Goal: Information Seeking & Learning: Compare options

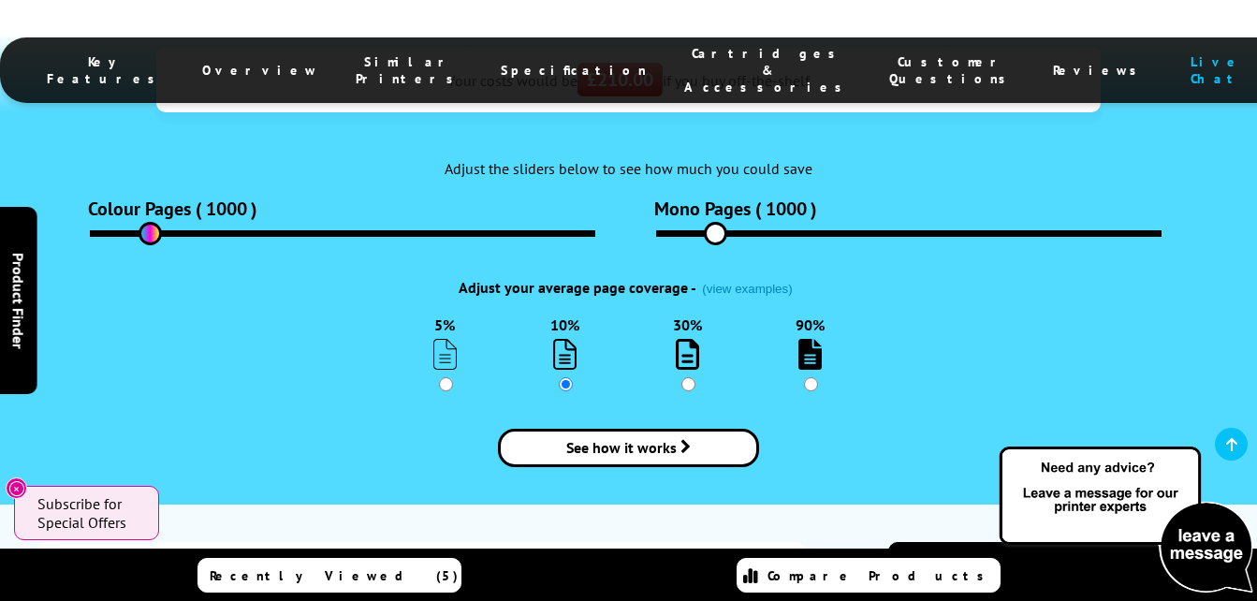
scroll to position [2807, 0]
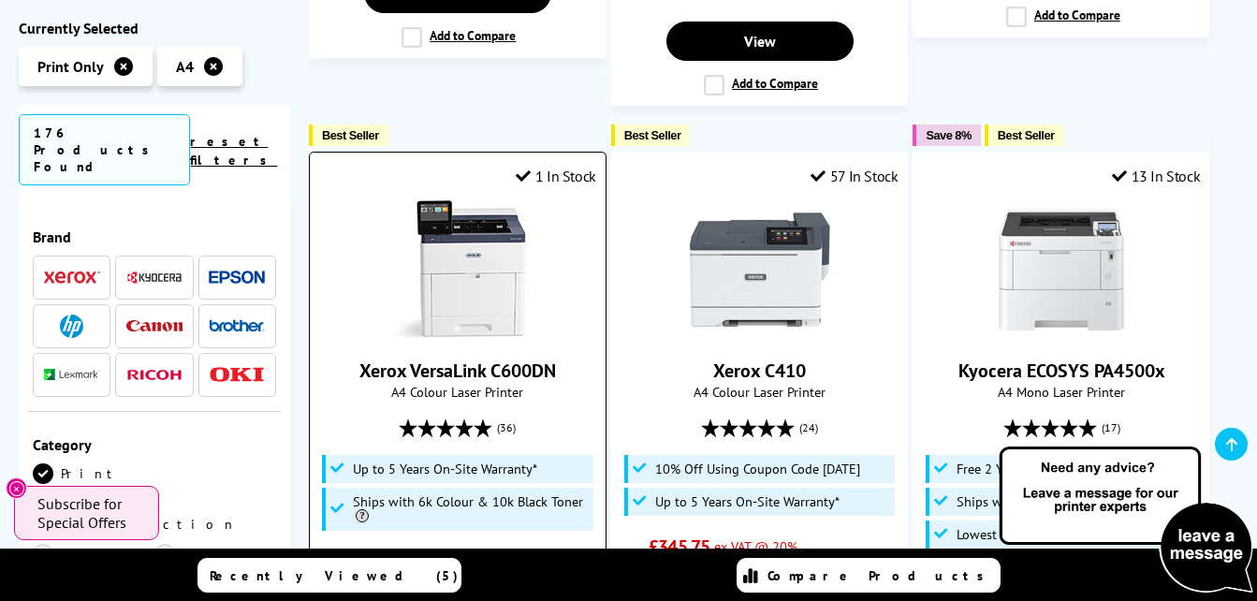
scroll to position [1871, 0]
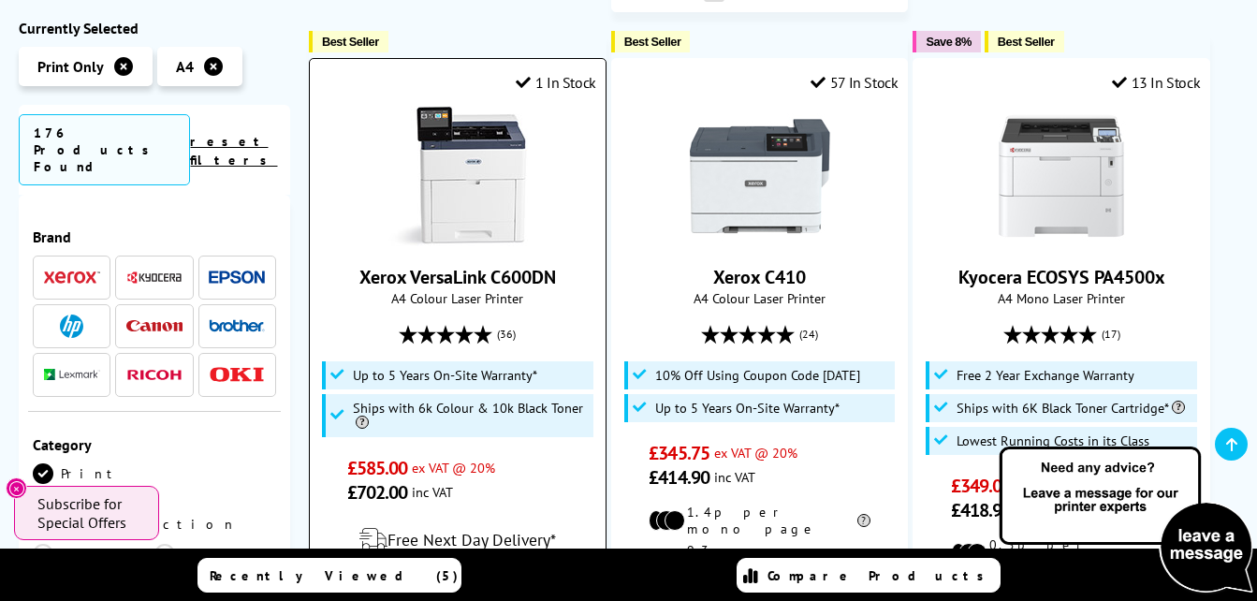
click at [537, 265] on link "Xerox VersaLink C600DN" at bounding box center [457, 277] width 196 height 24
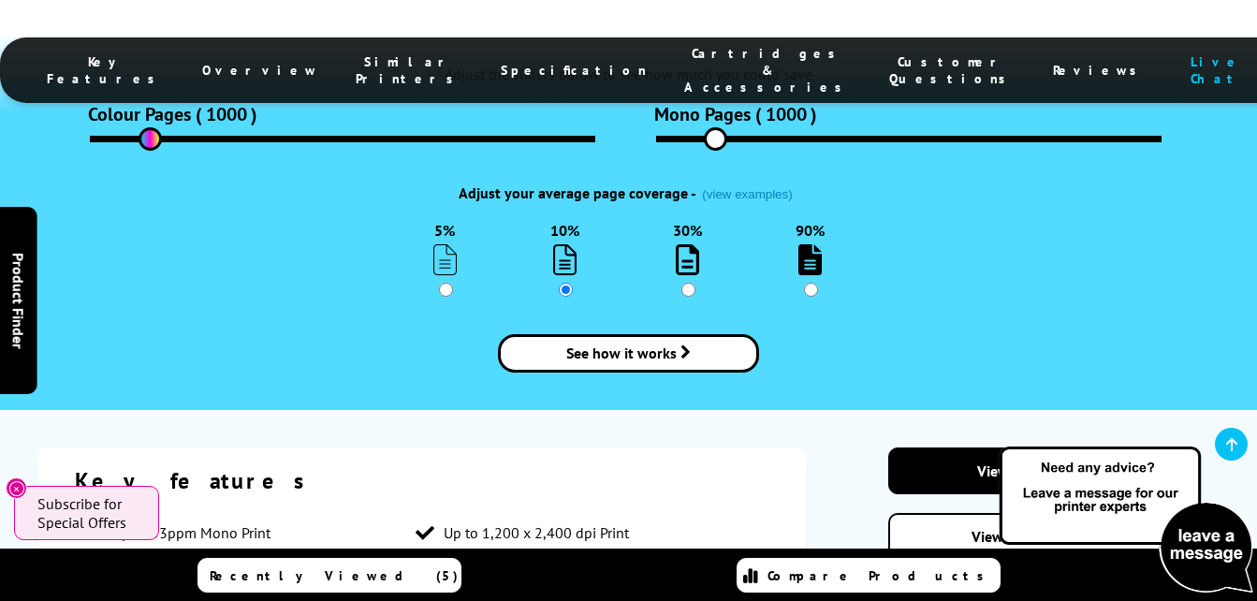
scroll to position [2339, 0]
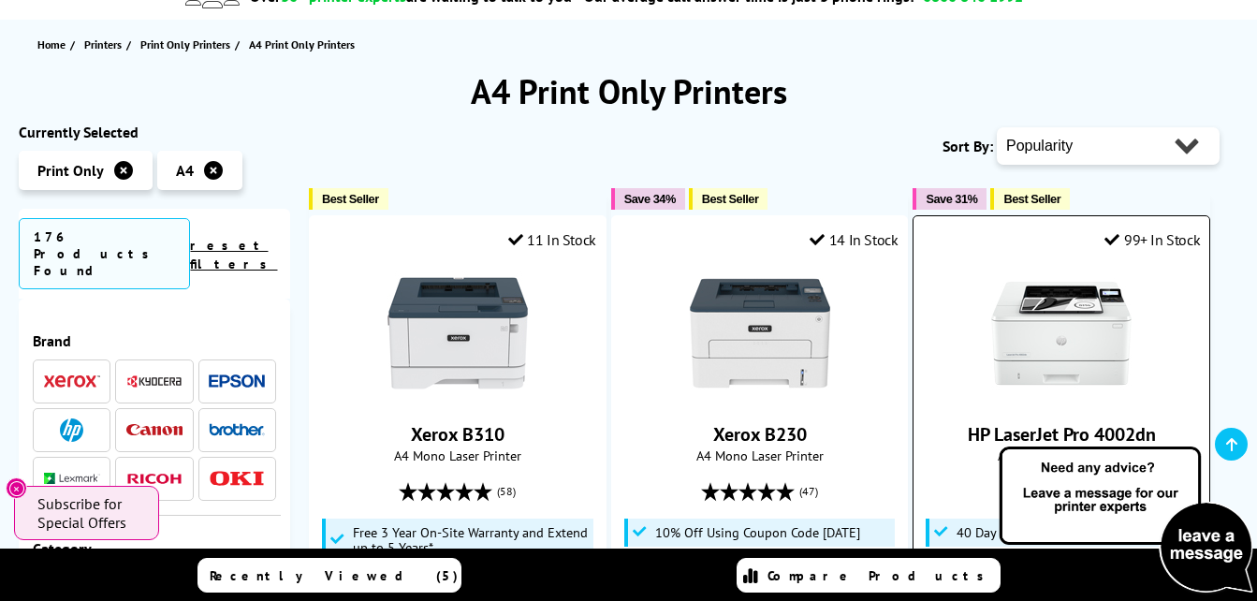
scroll to position [187, 0]
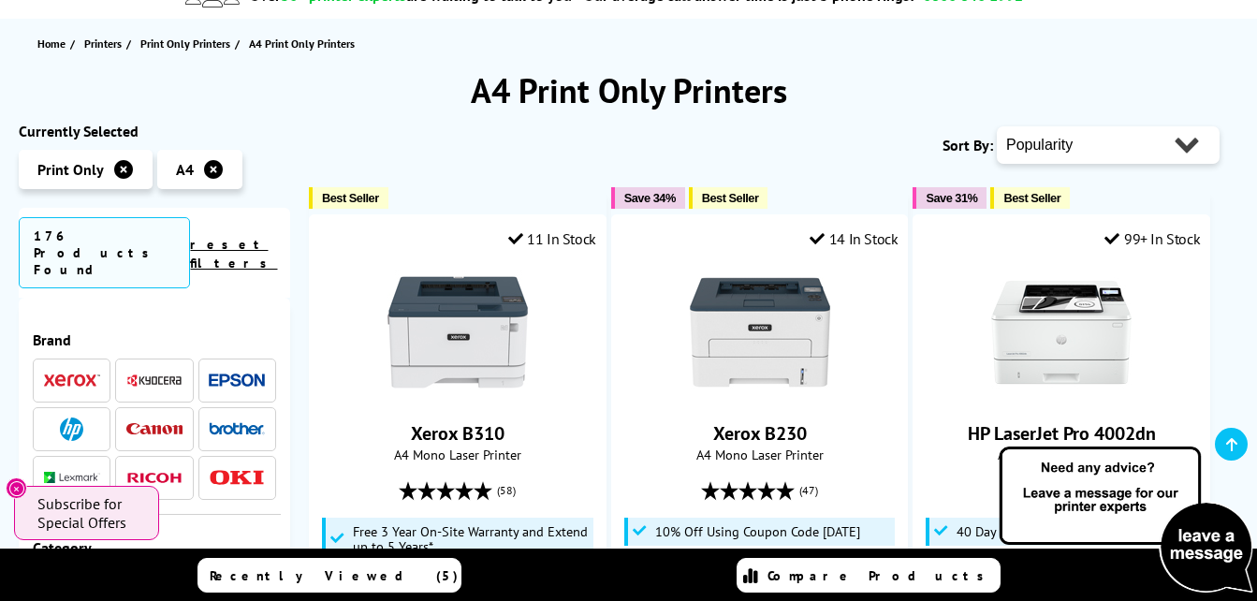
click at [1102, 145] on select "Popularity Rating Price - Low to High Price - High to Low Running Costs - Low t…" at bounding box center [1107, 144] width 223 height 37
select select "Price Ascending"
click at [996, 126] on select "Popularity Rating Price - Low to High Price - High to Low Running Costs - Low t…" at bounding box center [1107, 144] width 223 height 37
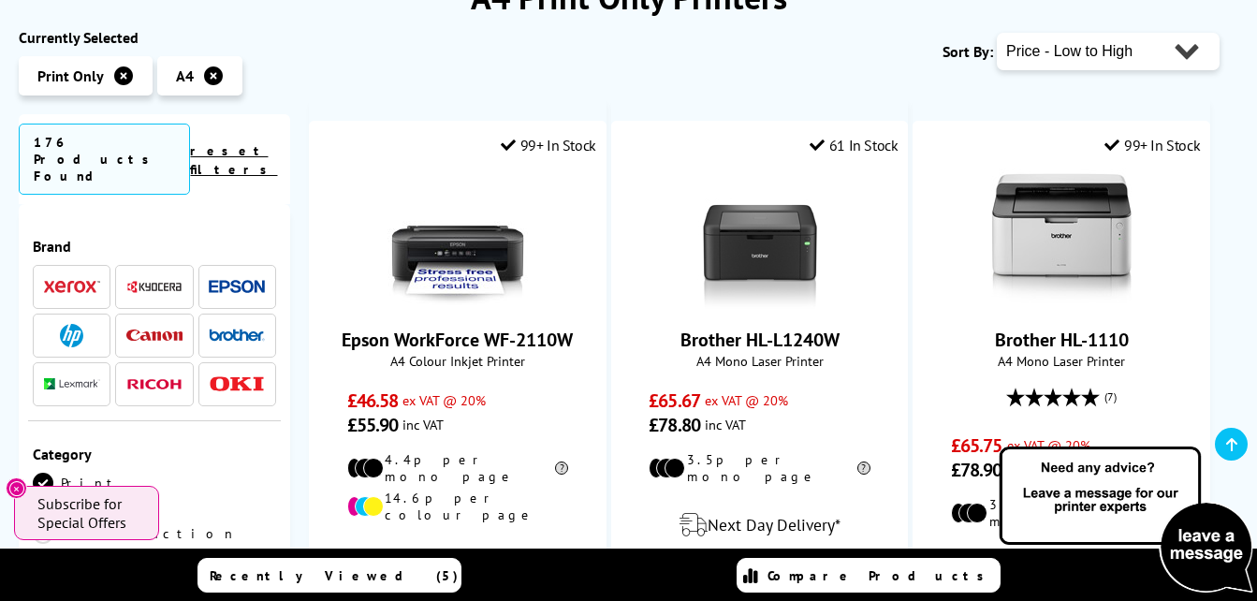
click at [88, 275] on span at bounding box center [72, 286] width 56 height 23
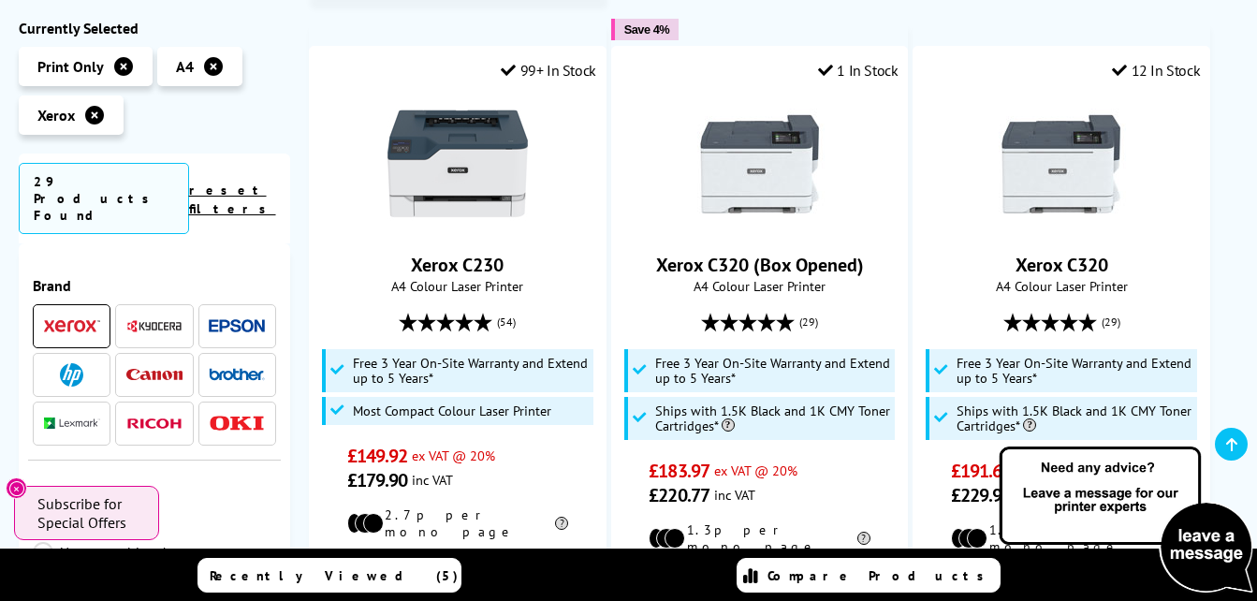
scroll to position [1123, 0]
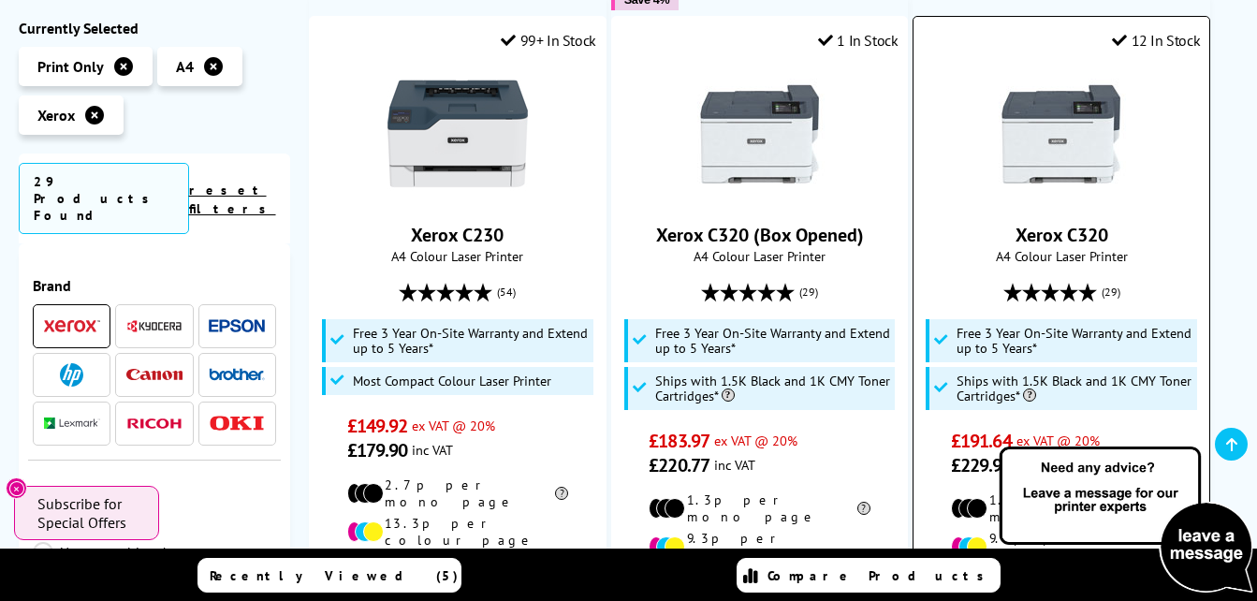
click at [1098, 130] on img at bounding box center [1061, 134] width 140 height 140
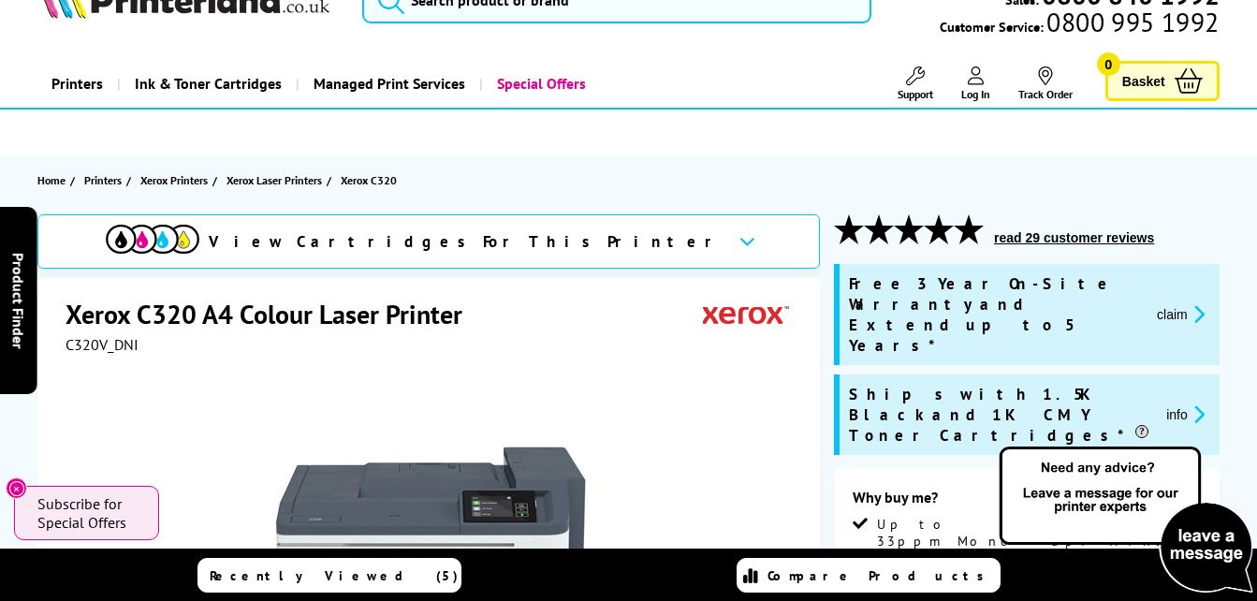
scroll to position [94, 0]
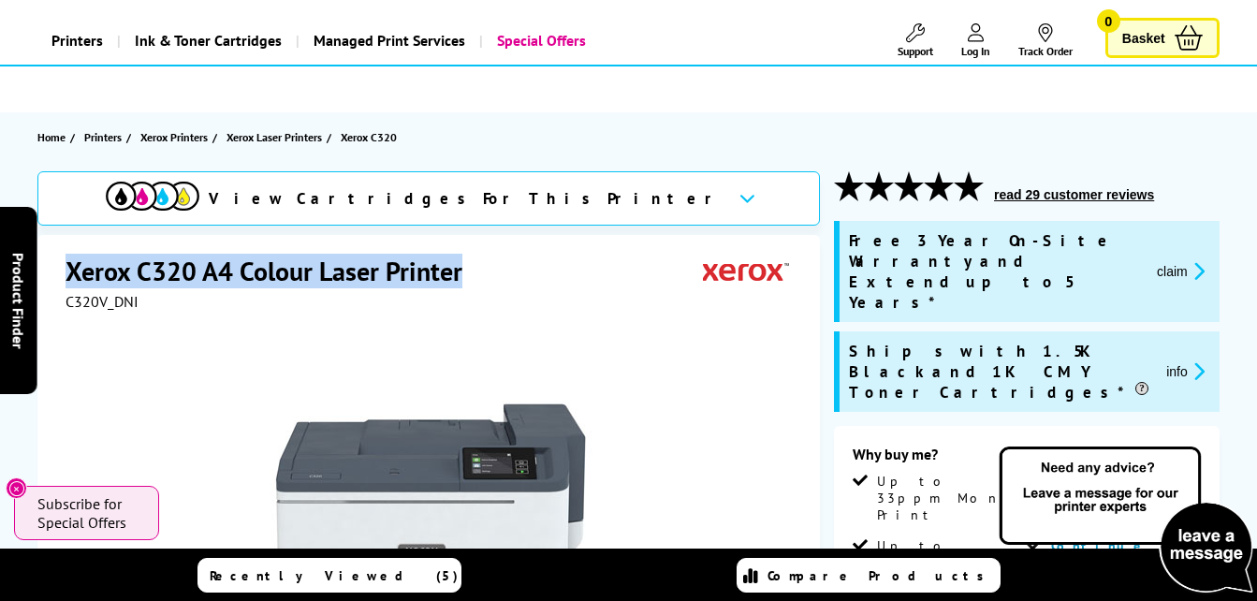
drag, startPoint x: 151, startPoint y: 271, endPoint x: 412, endPoint y: 278, distance: 261.1
click at [464, 272] on h1 "Xerox C320 A4 Colour Laser Printer" at bounding box center [272, 271] width 415 height 35
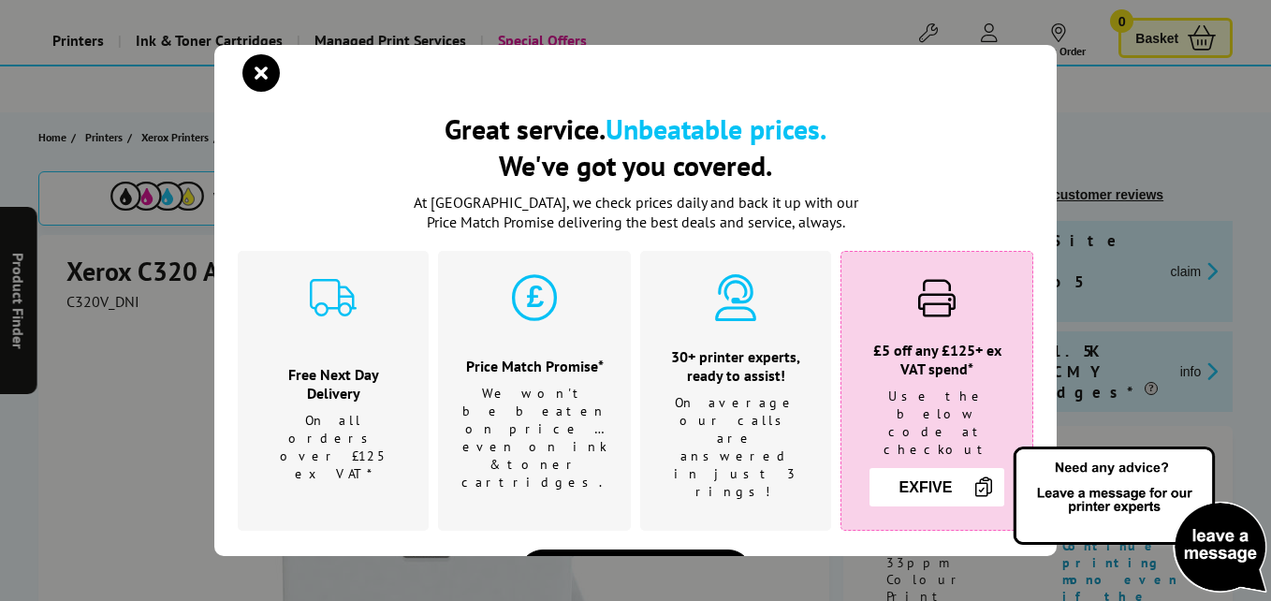
click at [269, 80] on icon "close modal" at bounding box center [260, 72] width 37 height 37
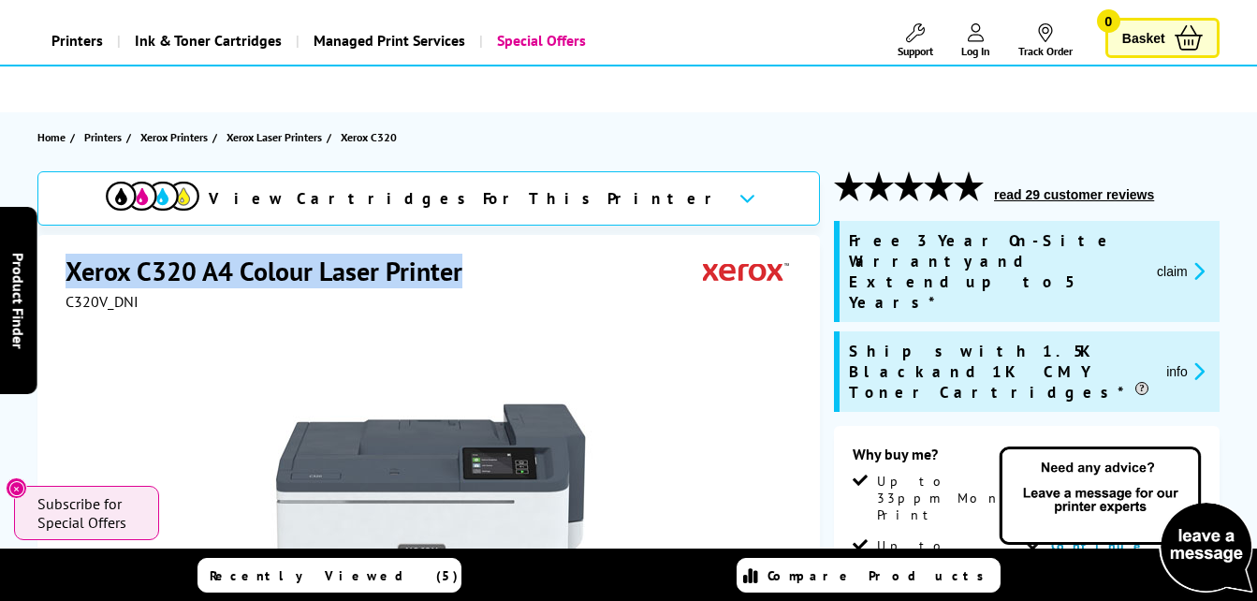
drag, startPoint x: 65, startPoint y: 273, endPoint x: 441, endPoint y: 275, distance: 376.1
drag, startPoint x: 441, startPoint y: 275, endPoint x: 425, endPoint y: 276, distance: 15.9
copy h1 "Xerox C320 A4 Colour Laser Printer"
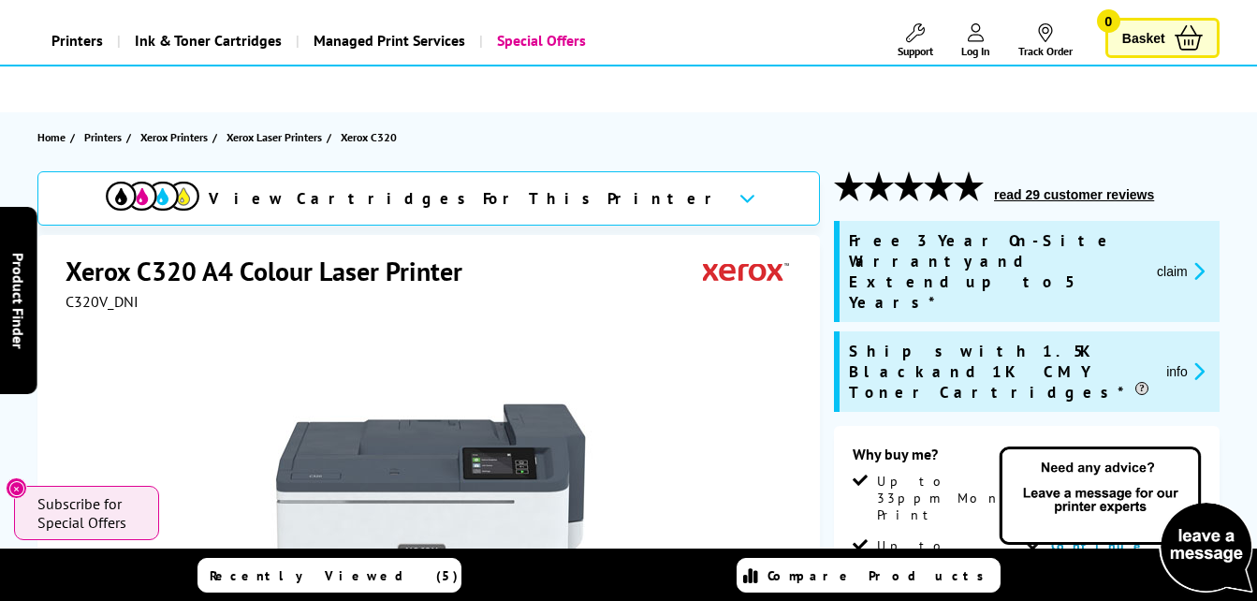
click at [776, 356] on div at bounding box center [430, 522] width 731 height 423
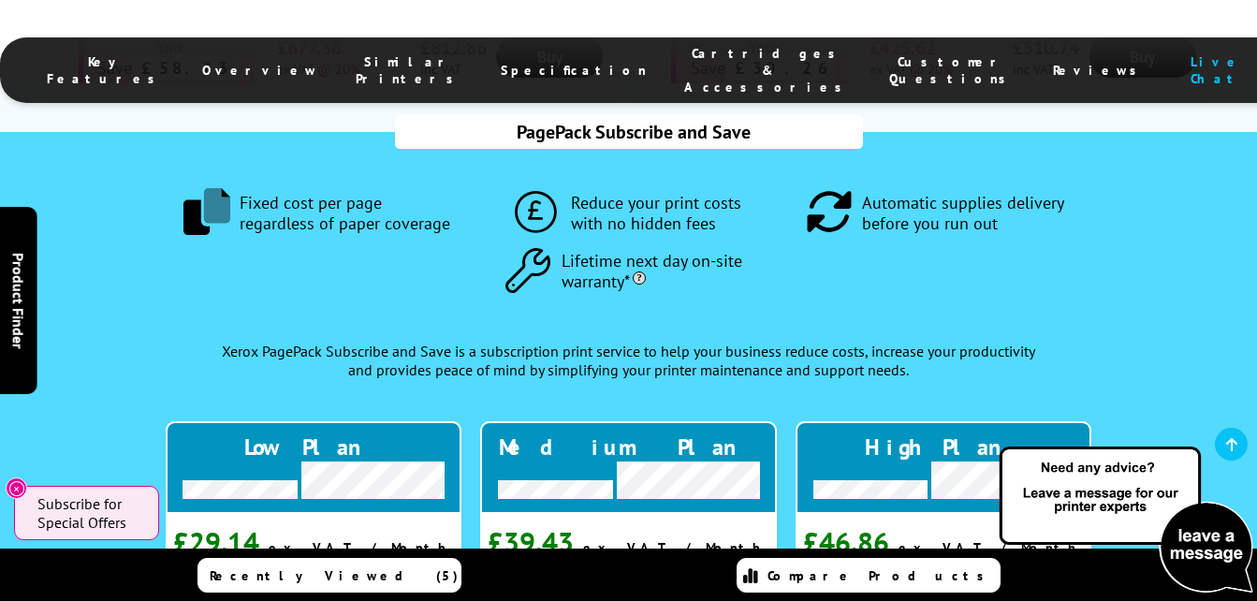
scroll to position [1871, 0]
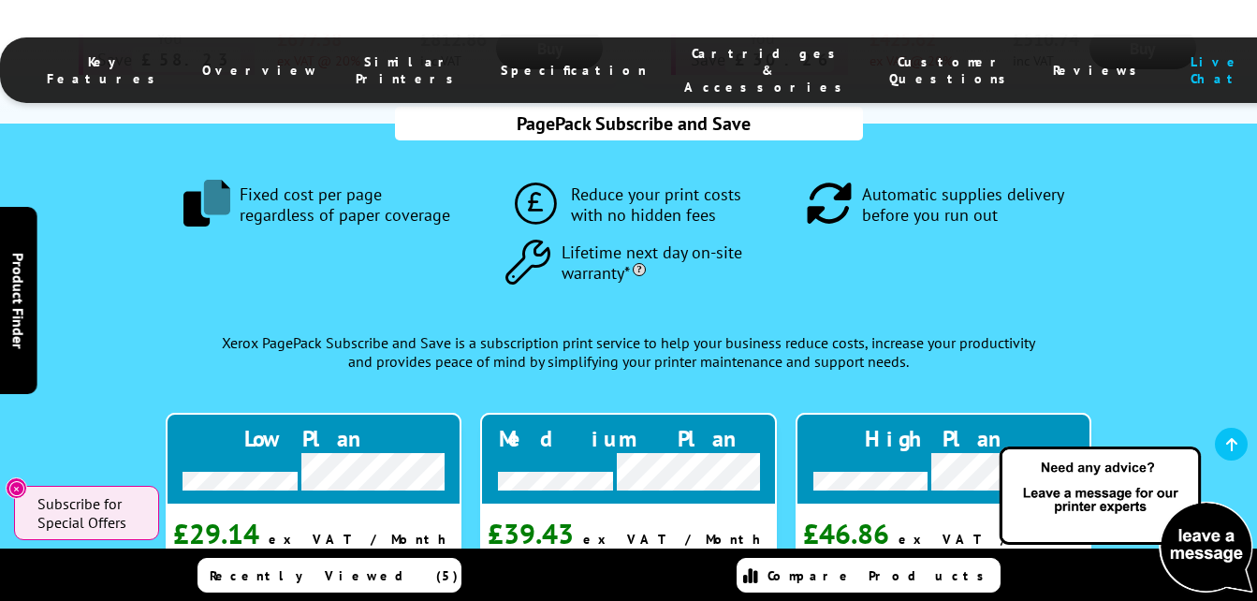
click at [587, 560] on icon at bounding box center [592, 569] width 19 height 19
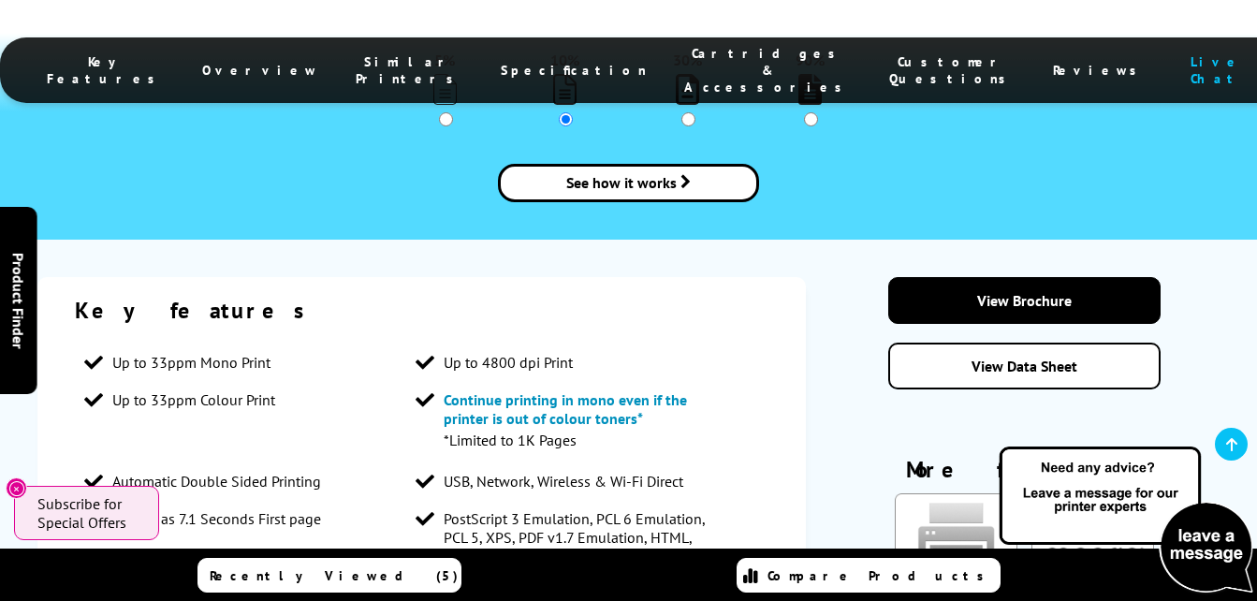
scroll to position [3181, 0]
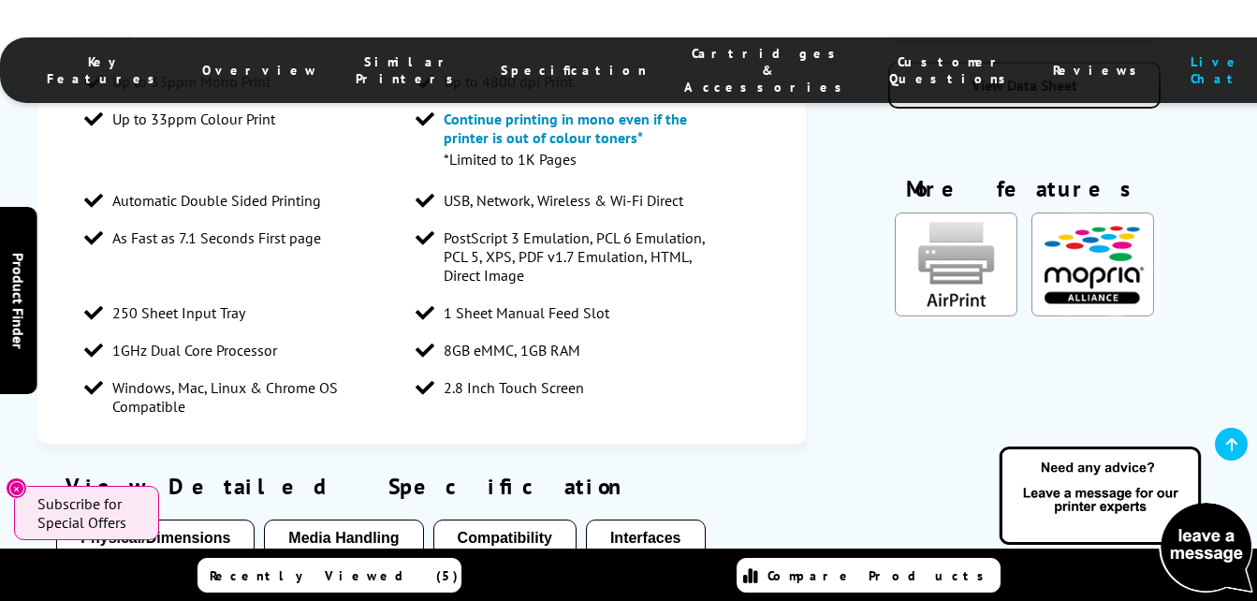
click at [354, 519] on button "Media Handling" at bounding box center [343, 537] width 159 height 37
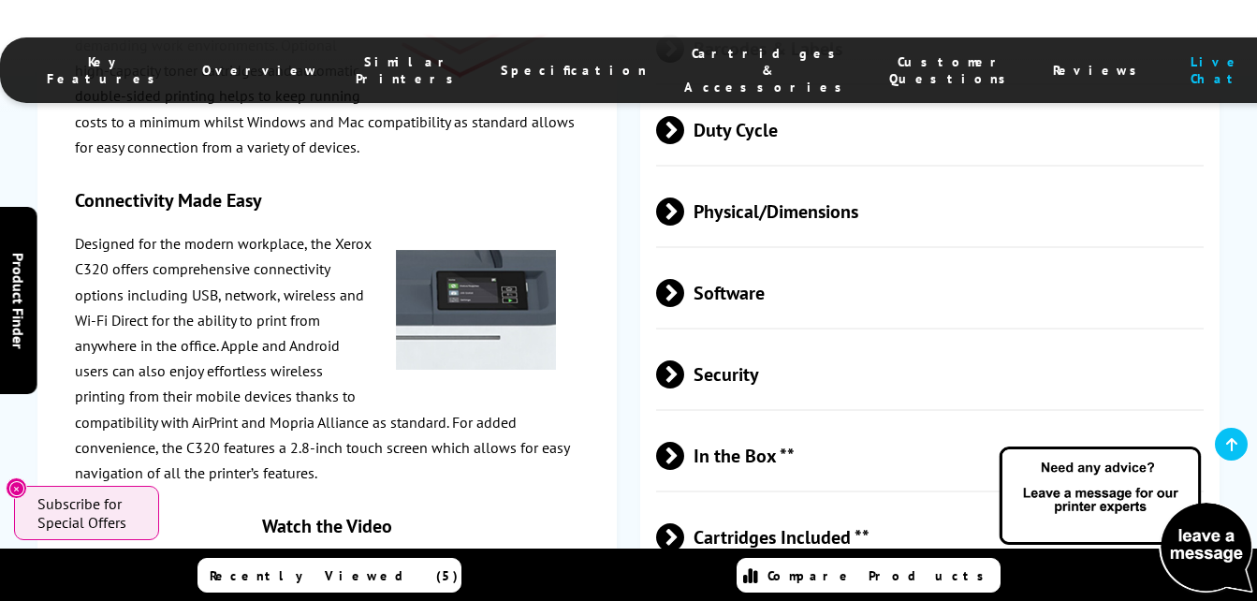
scroll to position [6293, 0]
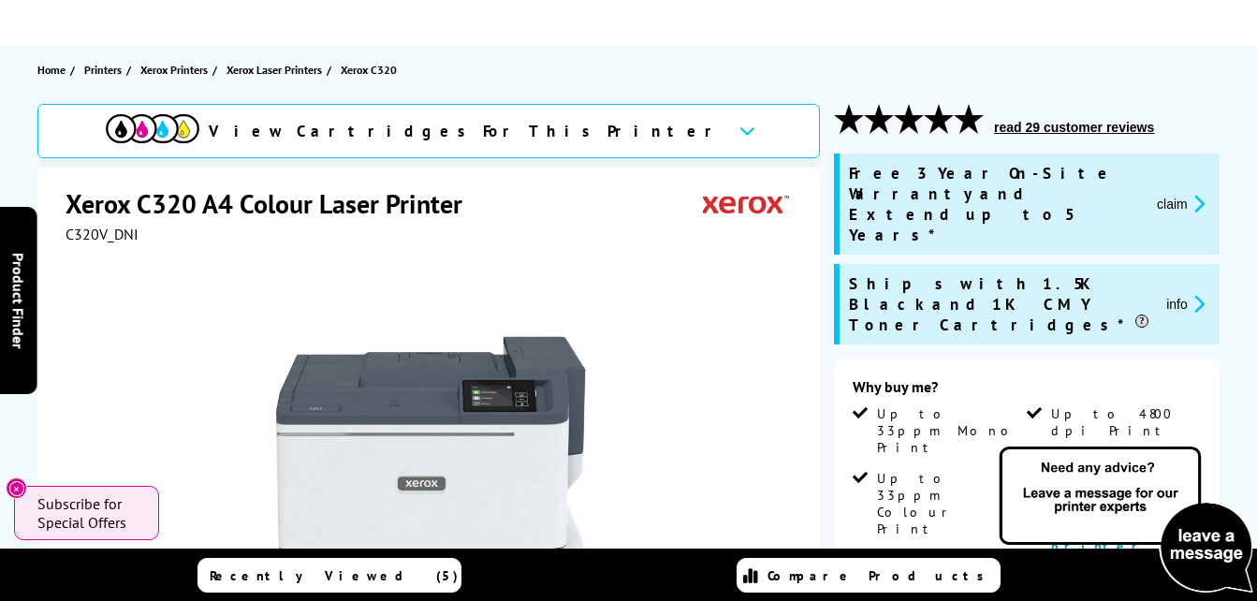
scroll to position [0, 0]
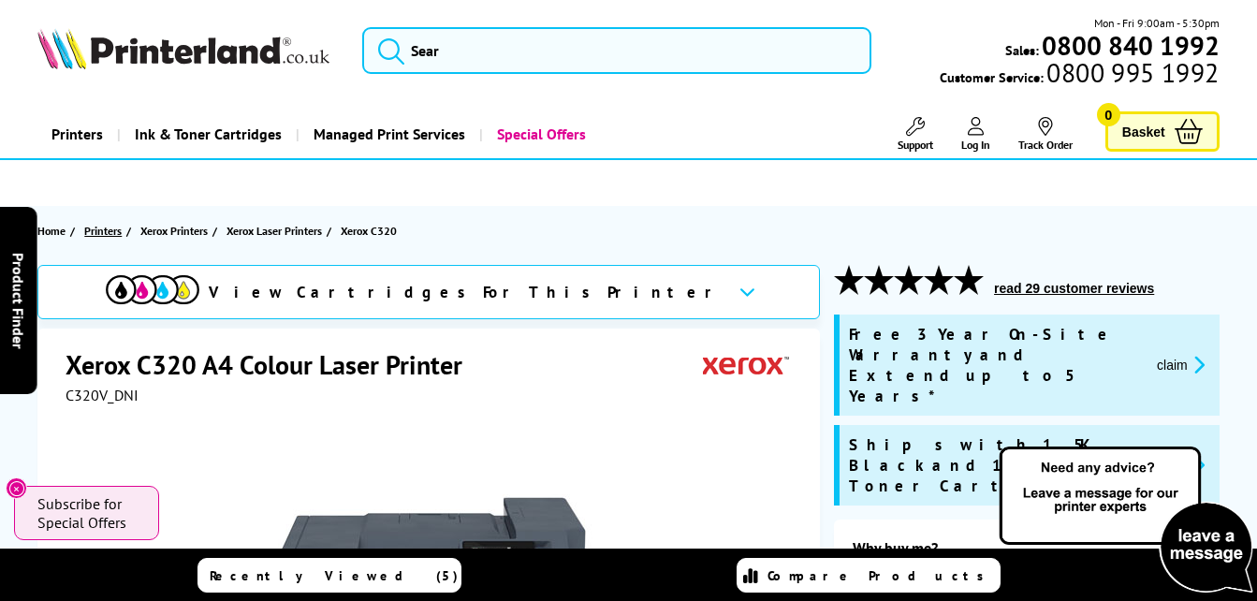
click at [104, 227] on span "Printers" at bounding box center [102, 231] width 37 height 20
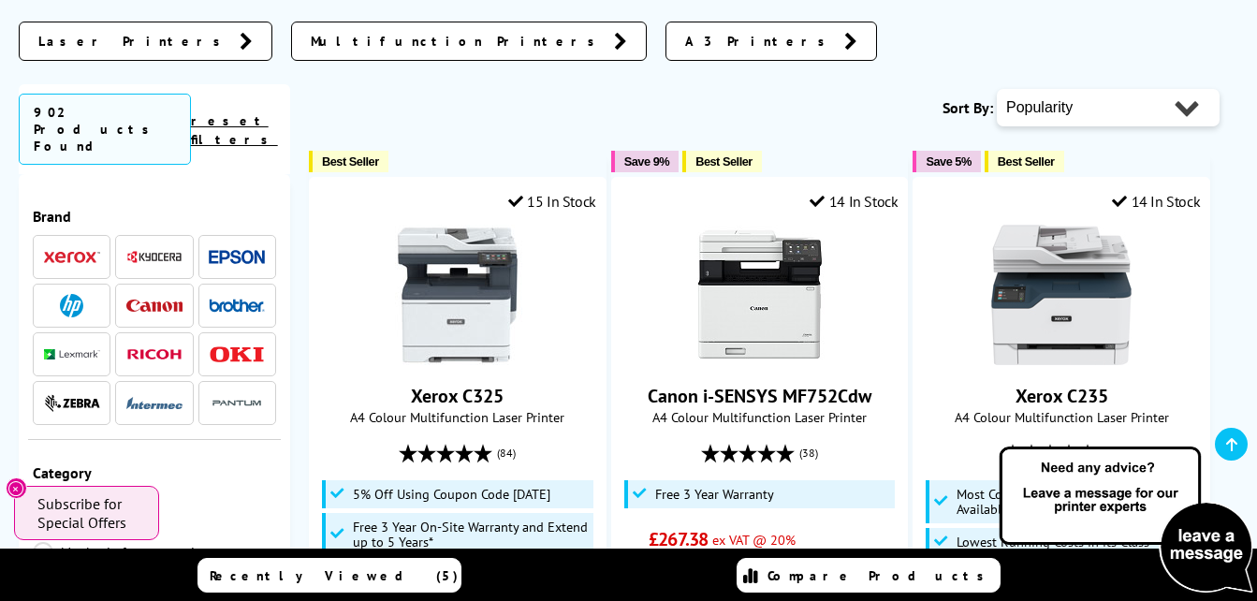
click at [232, 346] on img at bounding box center [237, 354] width 56 height 16
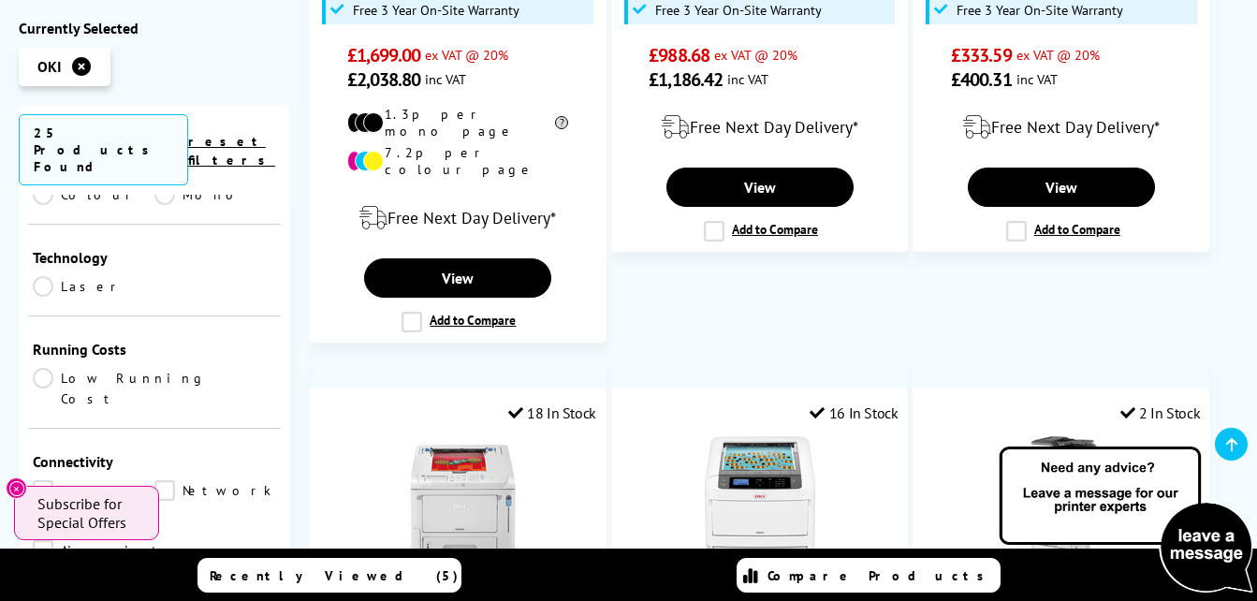
scroll to position [374, 0]
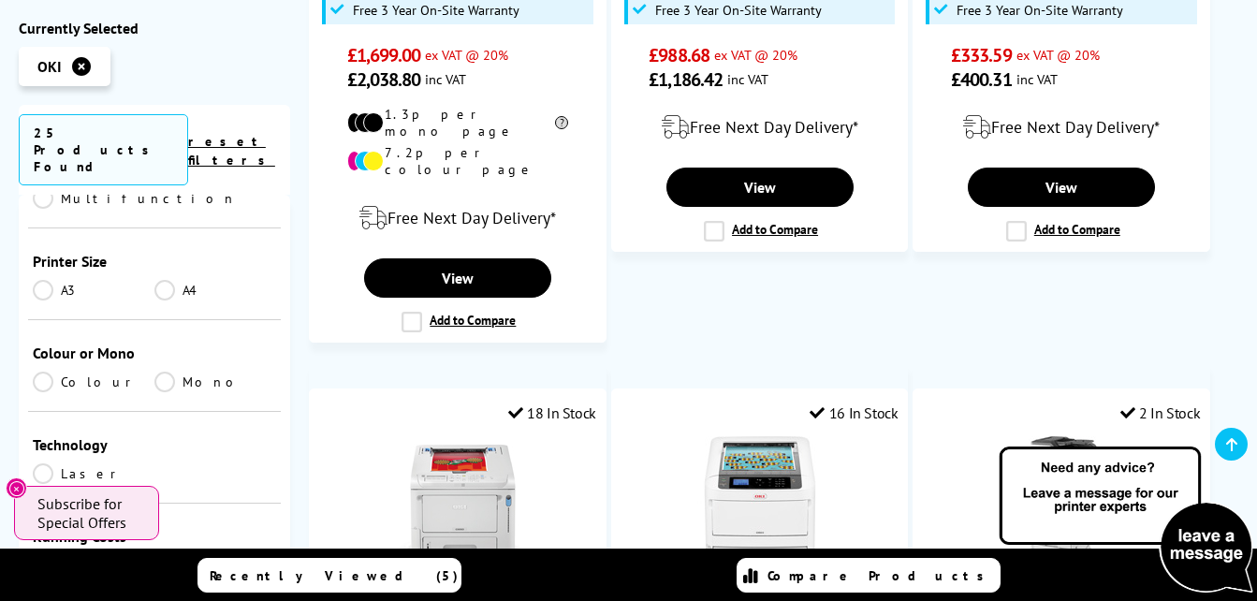
drag, startPoint x: 41, startPoint y: 205, endPoint x: 382, endPoint y: 301, distance: 353.9
click at [41, 280] on link "A3" at bounding box center [94, 290] width 122 height 21
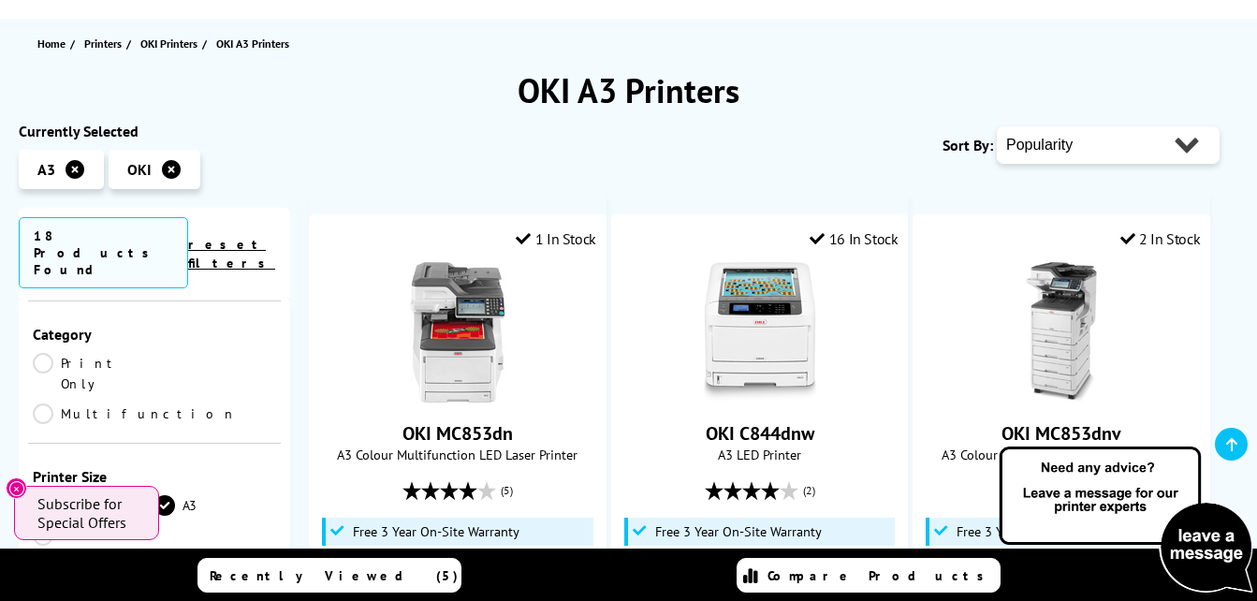
scroll to position [187, 0]
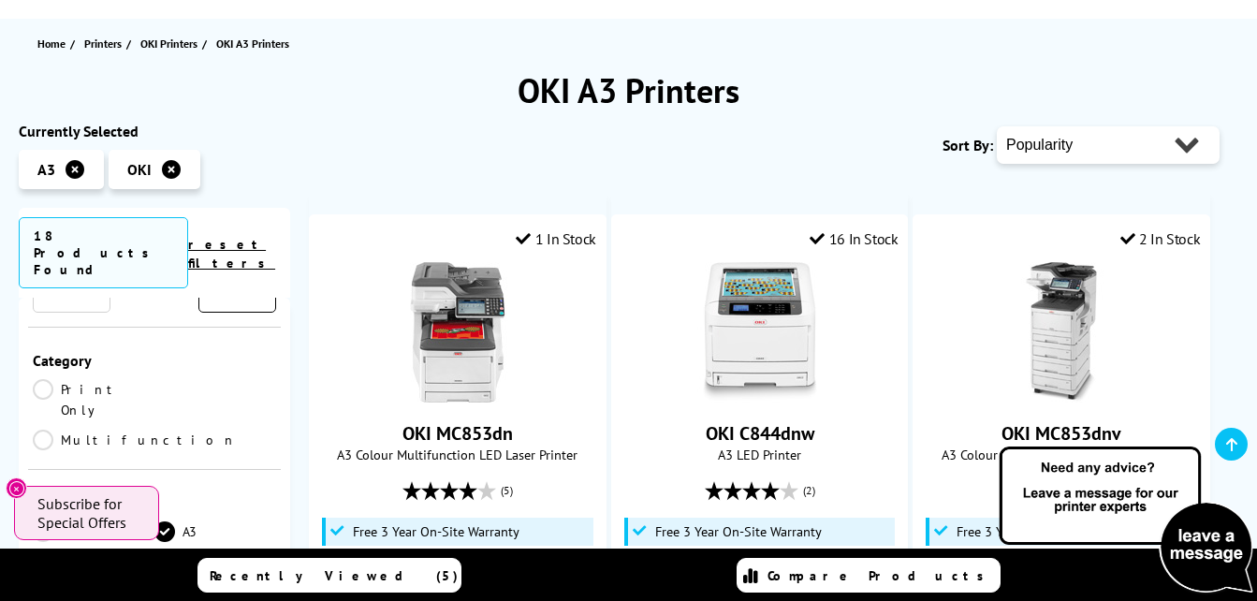
click at [47, 379] on link "Print Only" at bounding box center [94, 399] width 122 height 41
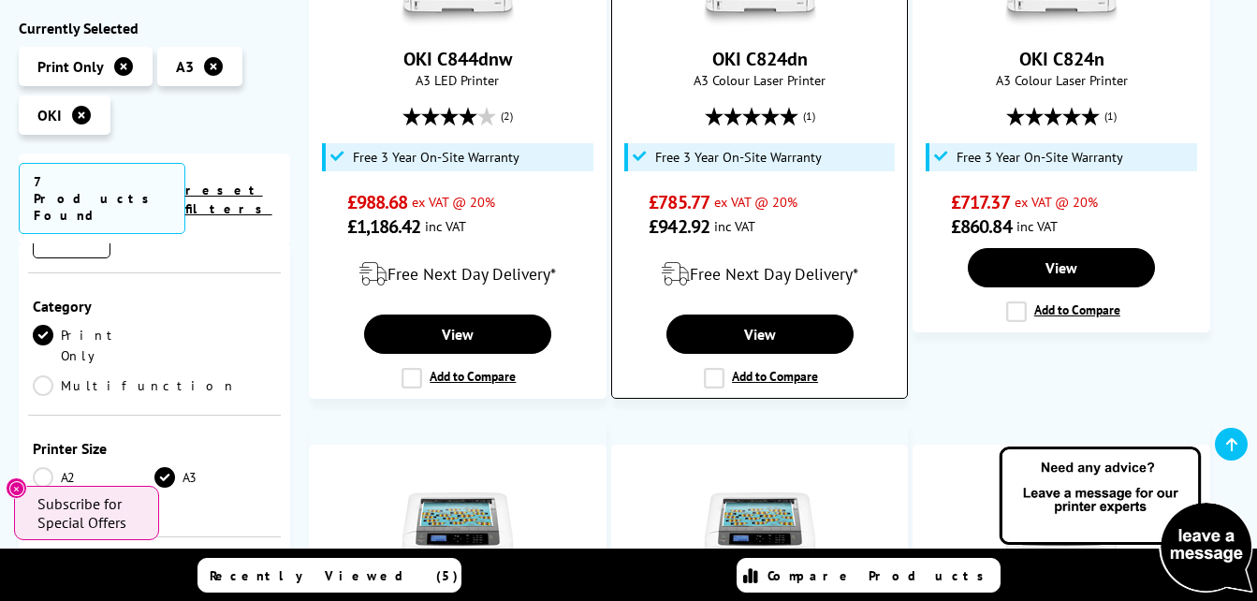
scroll to position [374, 0]
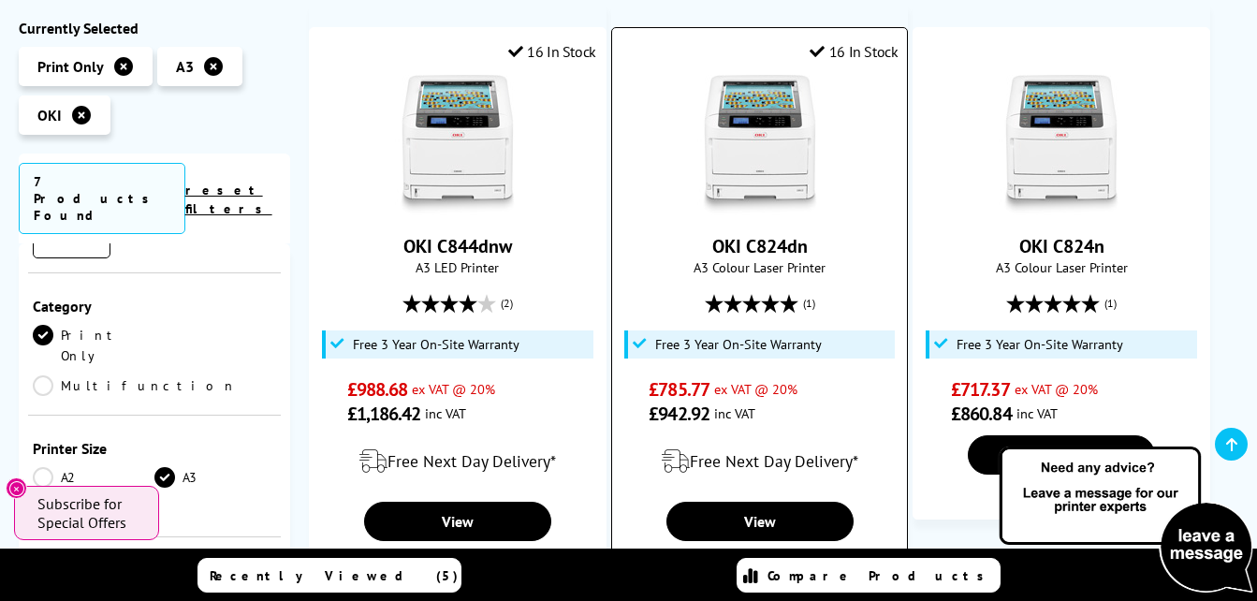
click at [763, 152] on img at bounding box center [760, 145] width 140 height 140
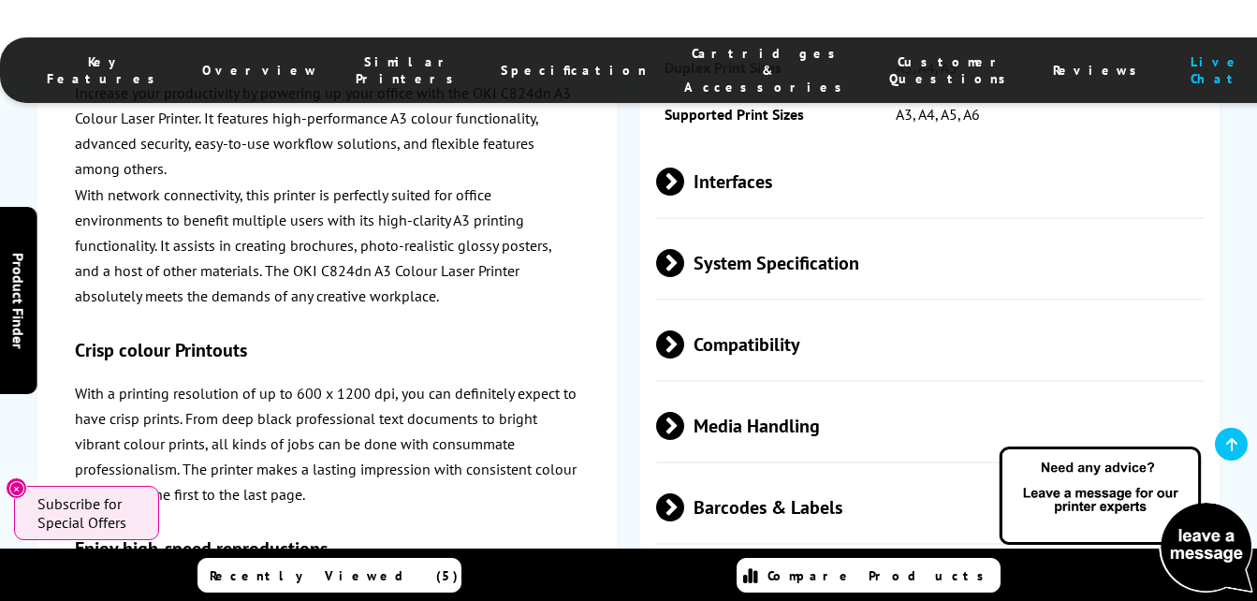
scroll to position [3275, 0]
click at [788, 284] on span "System Specification" at bounding box center [930, 262] width 548 height 70
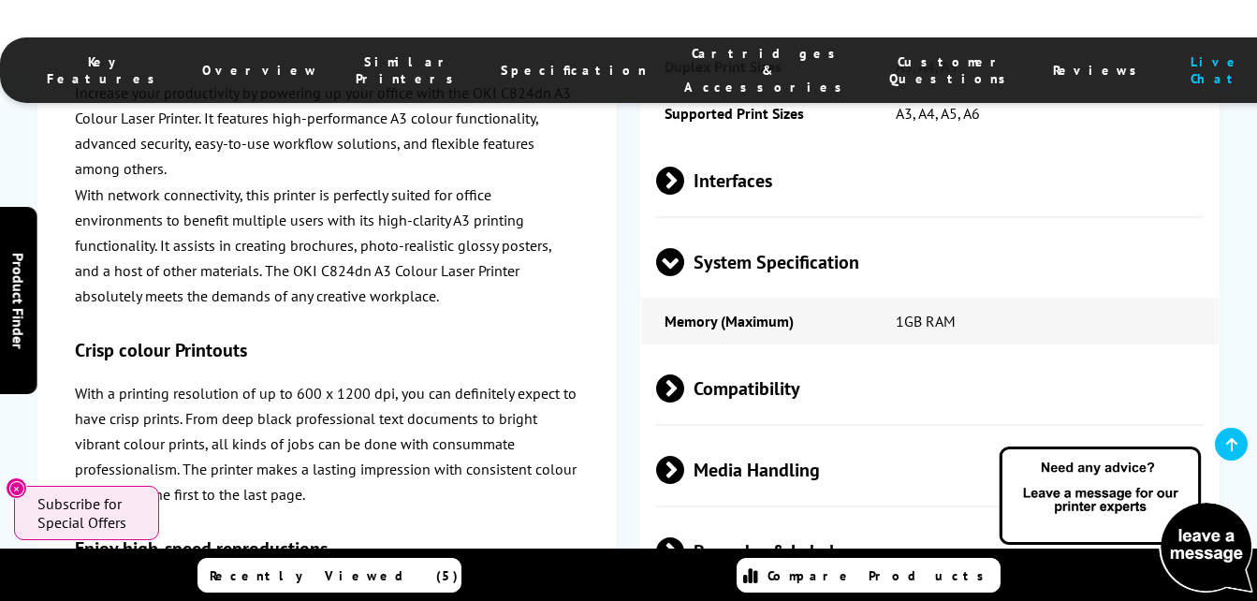
scroll to position [3462, 0]
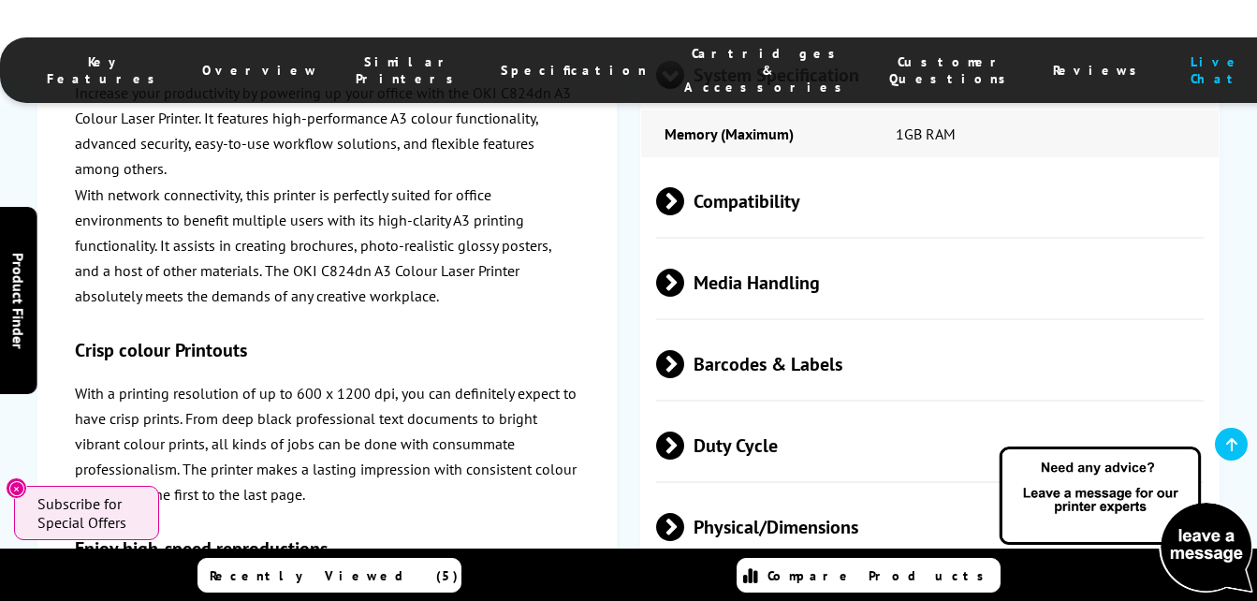
click at [851, 307] on span "Media Handling" at bounding box center [930, 283] width 548 height 70
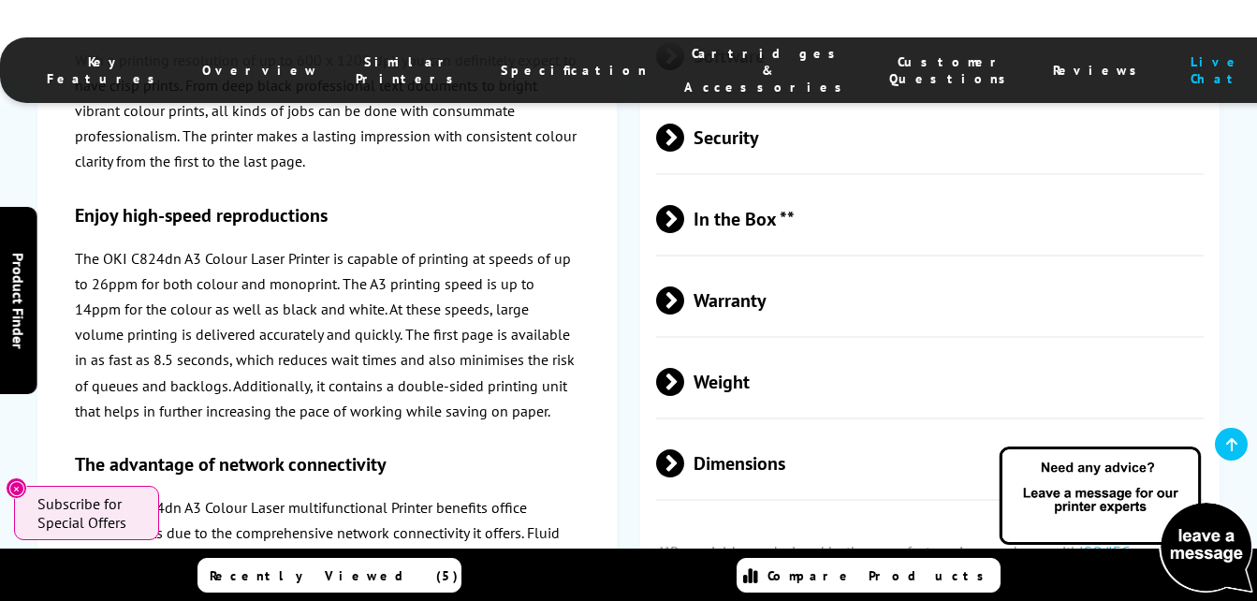
scroll to position [4584, 0]
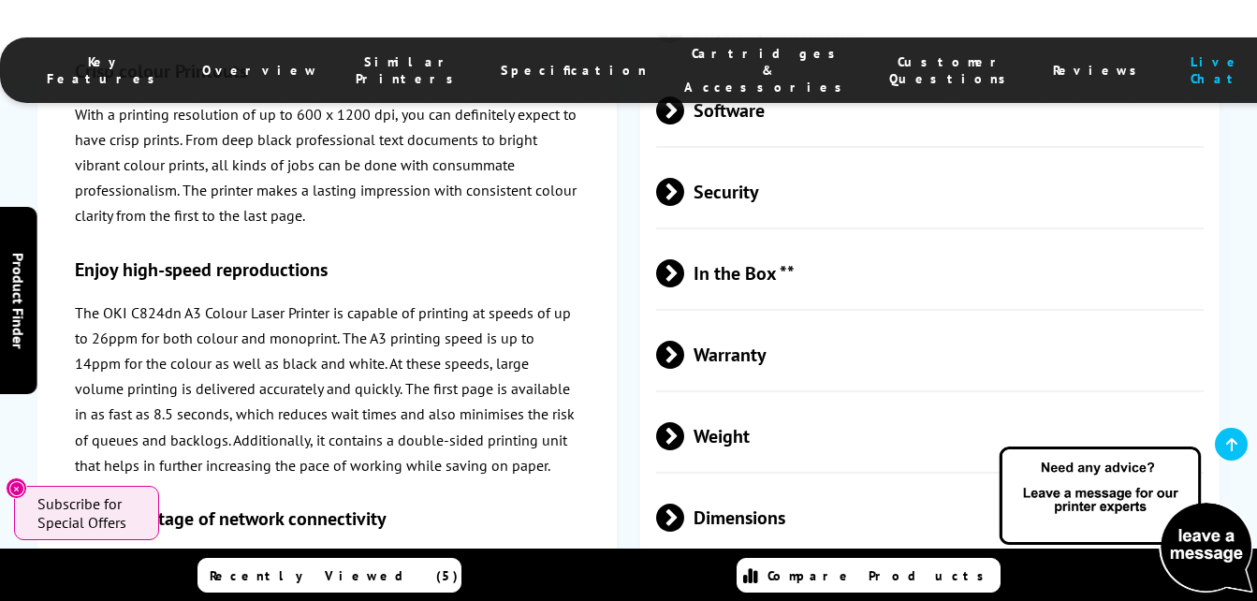
click at [836, 376] on span "Warranty" at bounding box center [930, 355] width 548 height 70
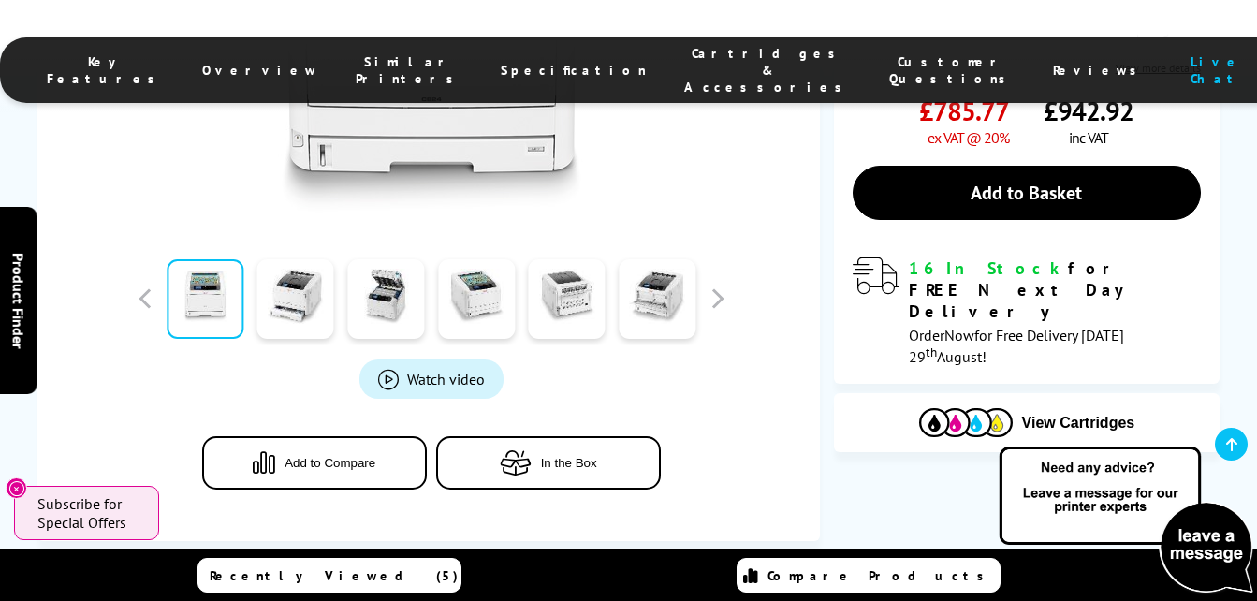
scroll to position [561, 0]
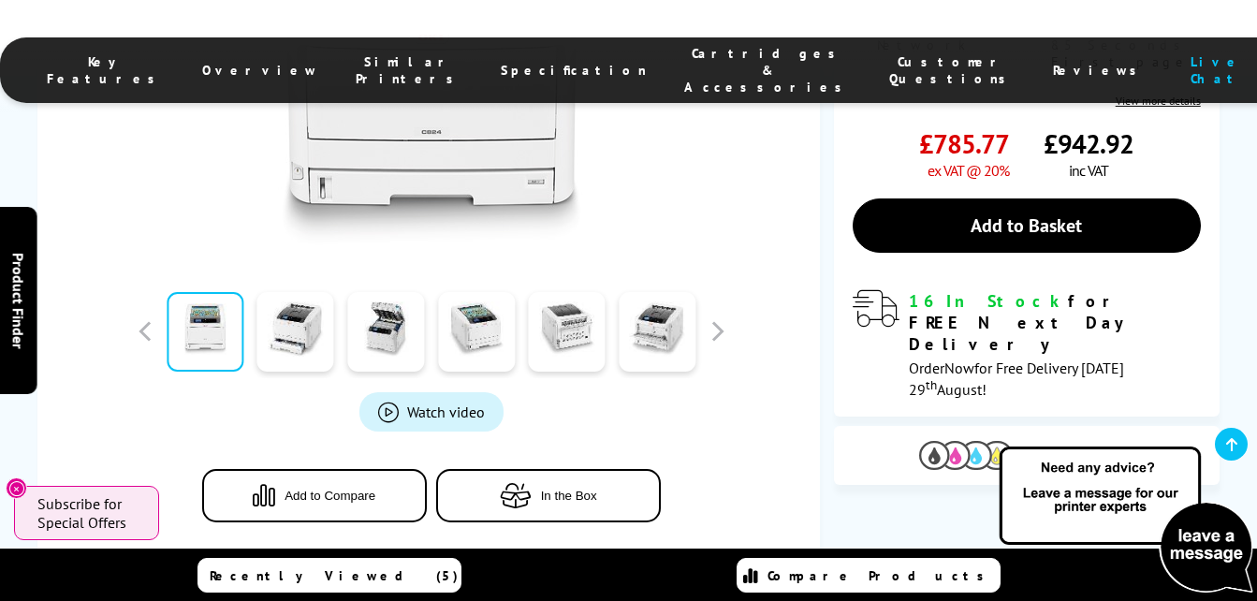
click at [959, 441] on img at bounding box center [966, 455] width 94 height 29
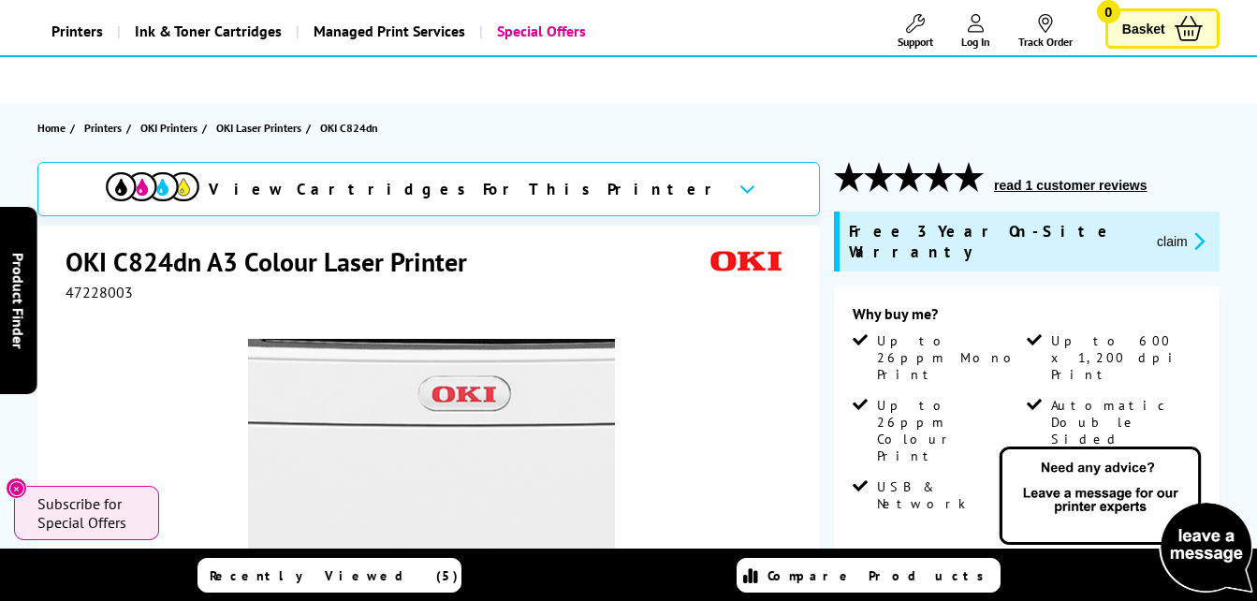
scroll to position [71, 0]
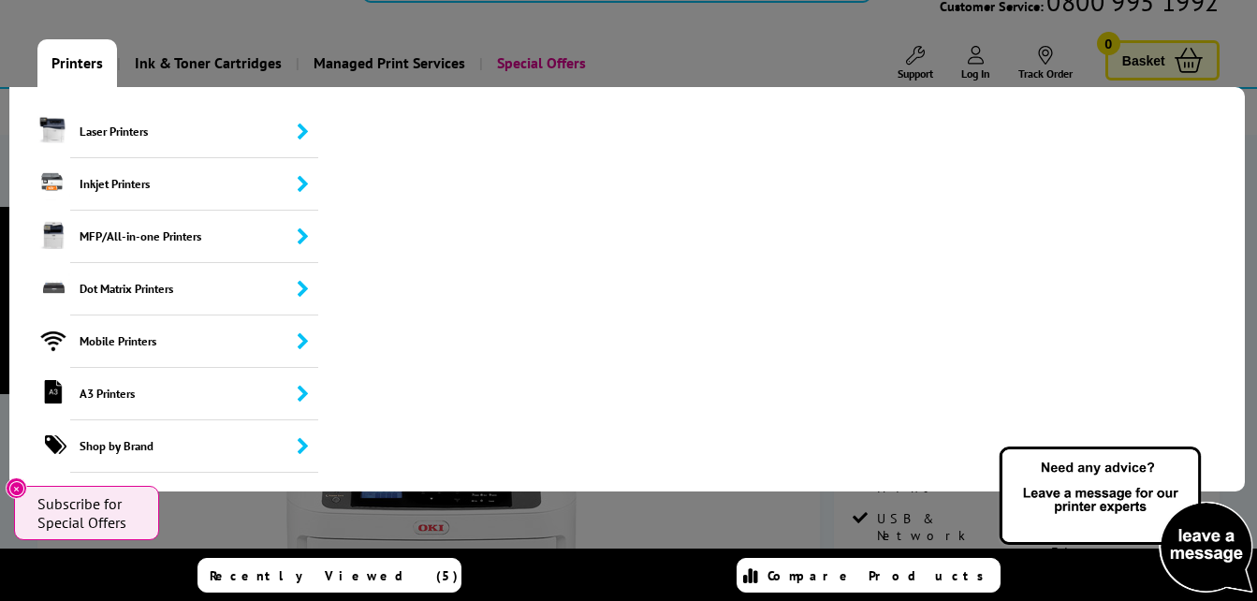
click at [64, 68] on link "Printers" at bounding box center [77, 63] width 80 height 48
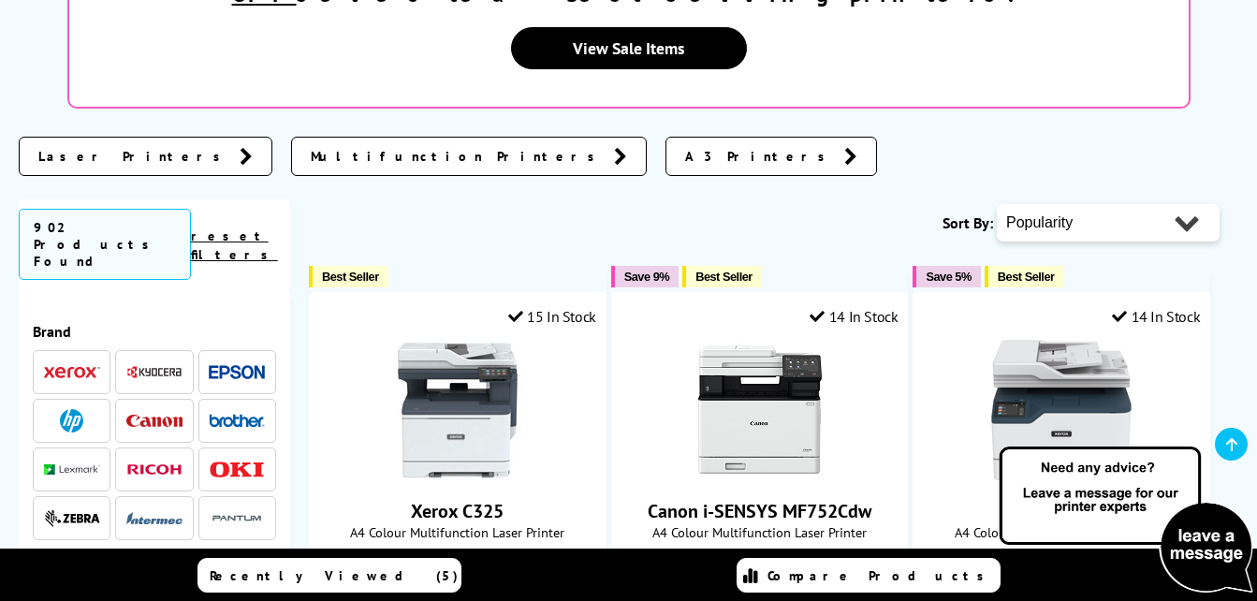
scroll to position [561, 0]
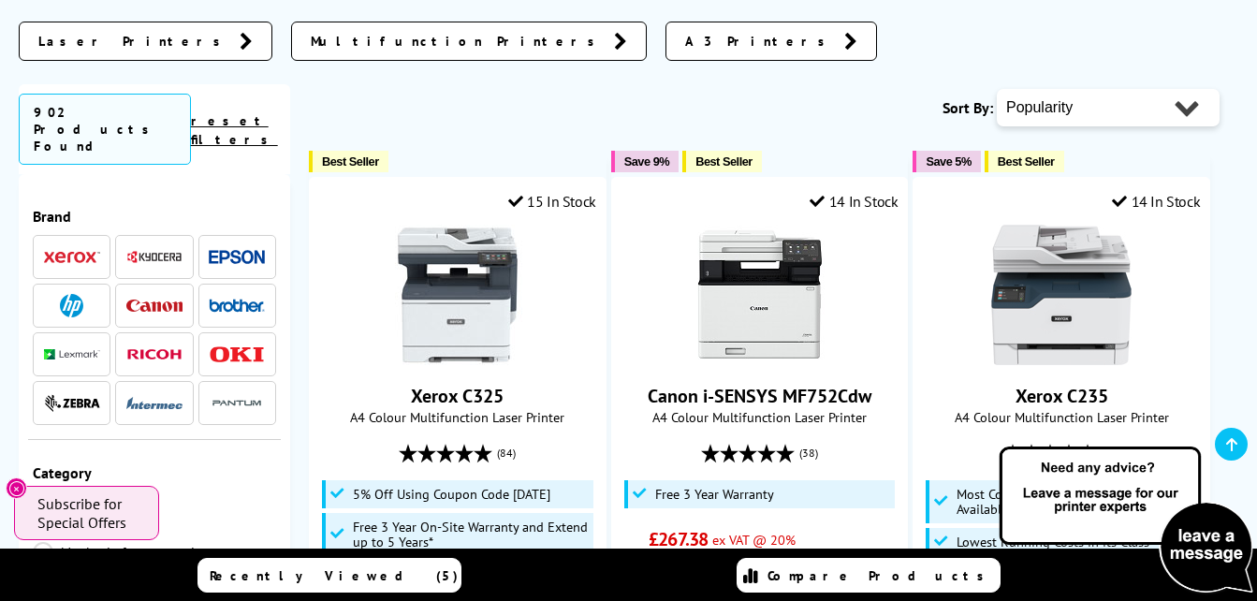
click at [62, 245] on span at bounding box center [72, 256] width 56 height 23
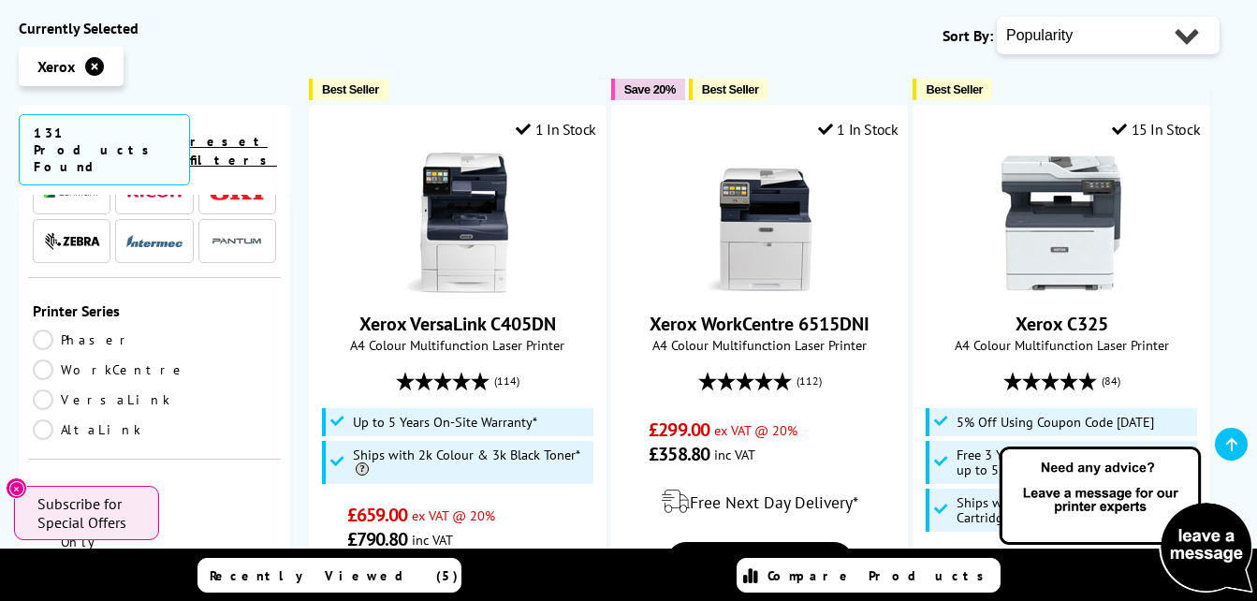
scroll to position [281, 0]
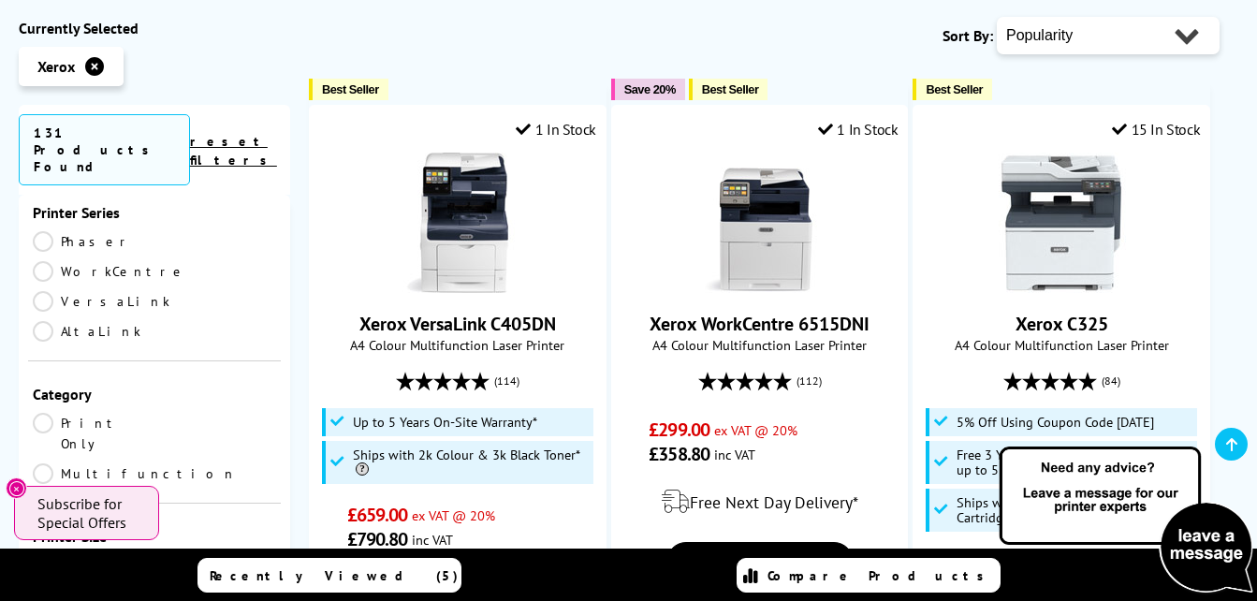
click at [46, 413] on link "Print Only" at bounding box center [94, 433] width 122 height 41
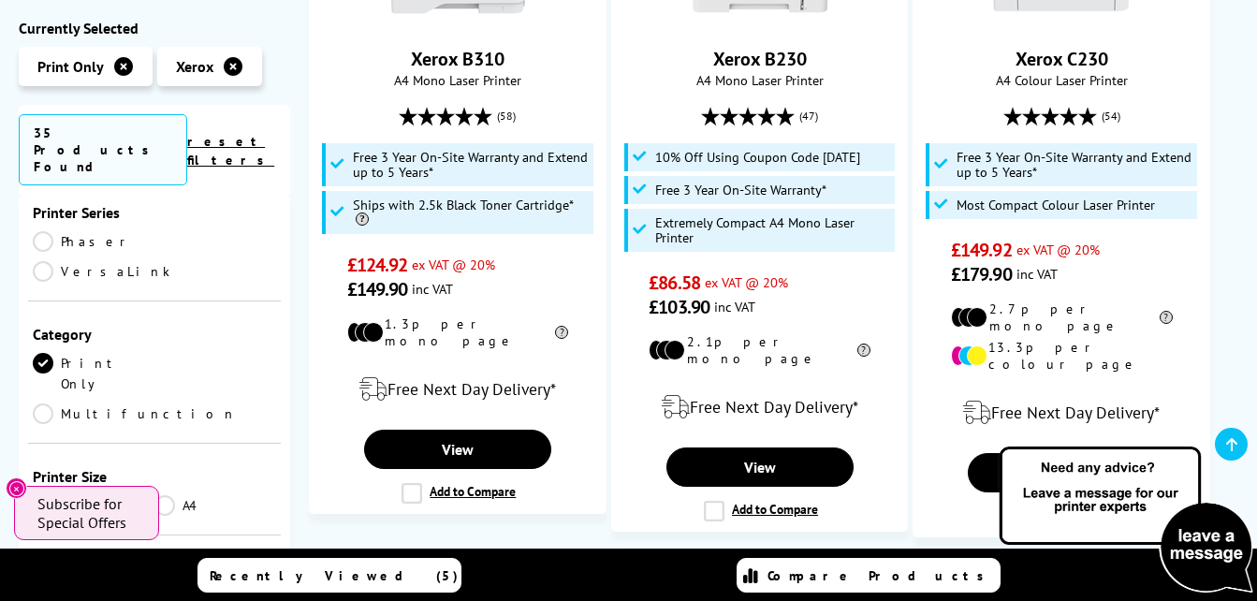
scroll to position [374, 0]
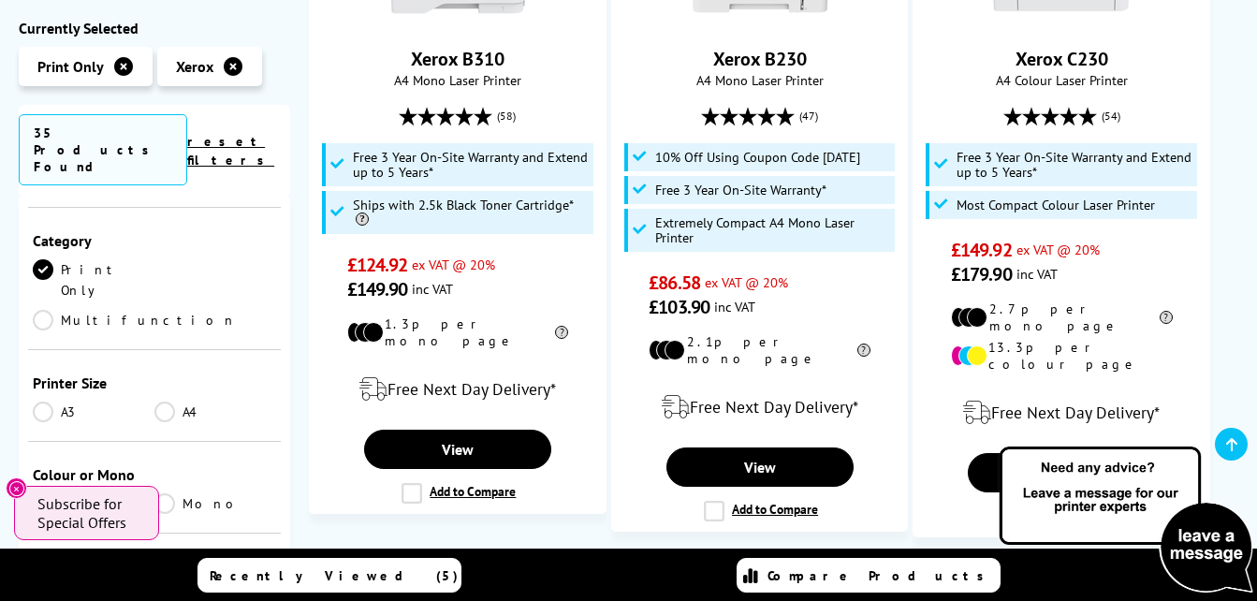
click at [50, 401] on link "A3" at bounding box center [94, 411] width 122 height 21
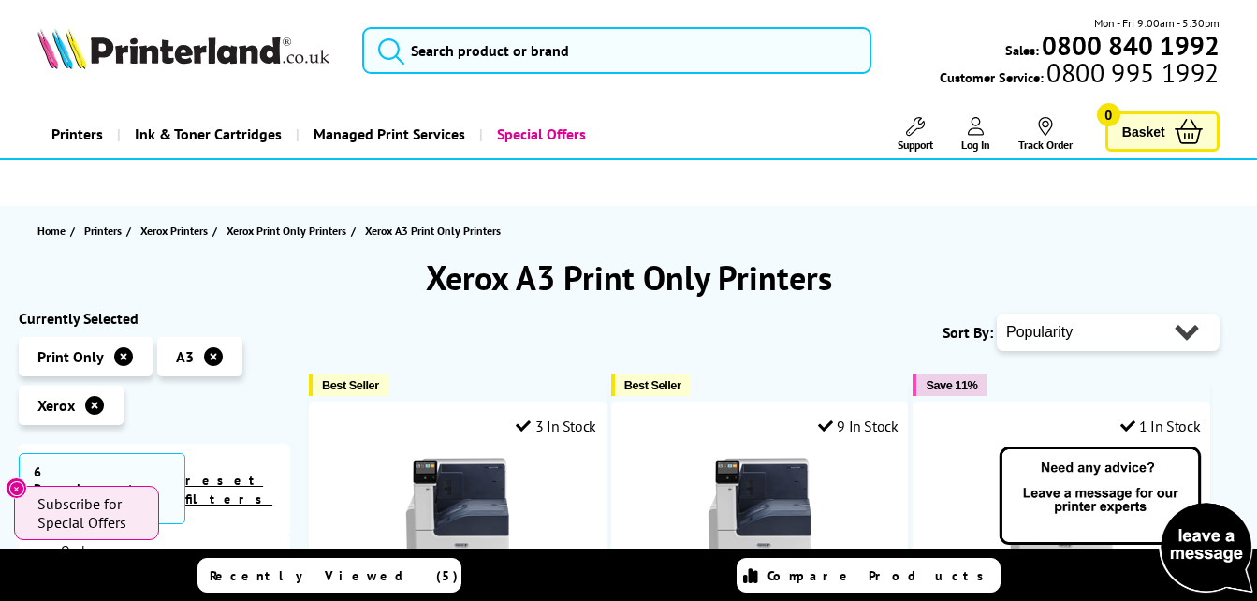
click at [1059, 325] on select "Popularity Rating Price - Low to High Price - High to Low Running Costs - Low t…" at bounding box center [1107, 331] width 223 height 37
select select "Price Ascending"
click at [996, 313] on select "Popularity Rating Price - Low to High Price - High to Low Running Costs - Low t…" at bounding box center [1107, 331] width 223 height 37
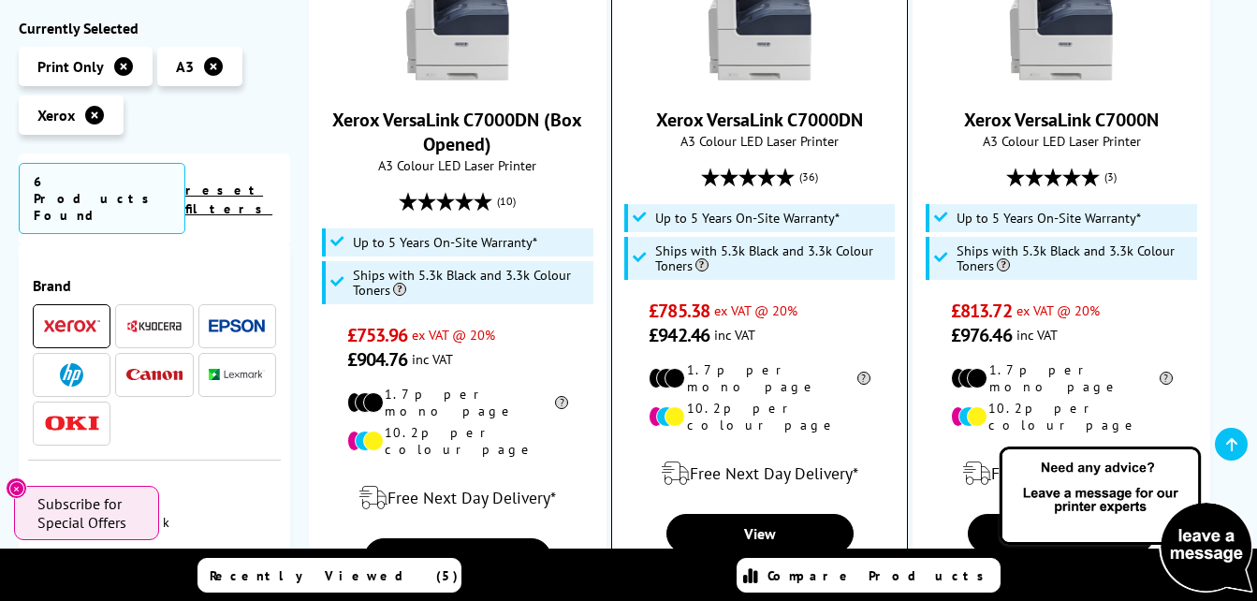
scroll to position [468, 0]
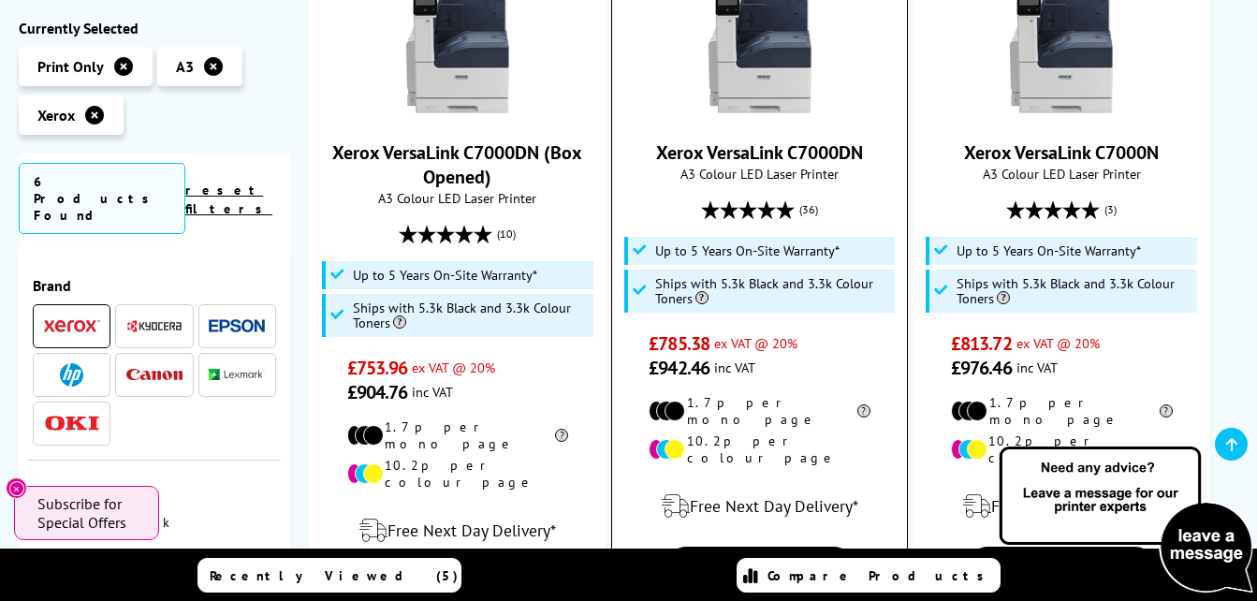
click at [762, 57] on img at bounding box center [760, 51] width 140 height 140
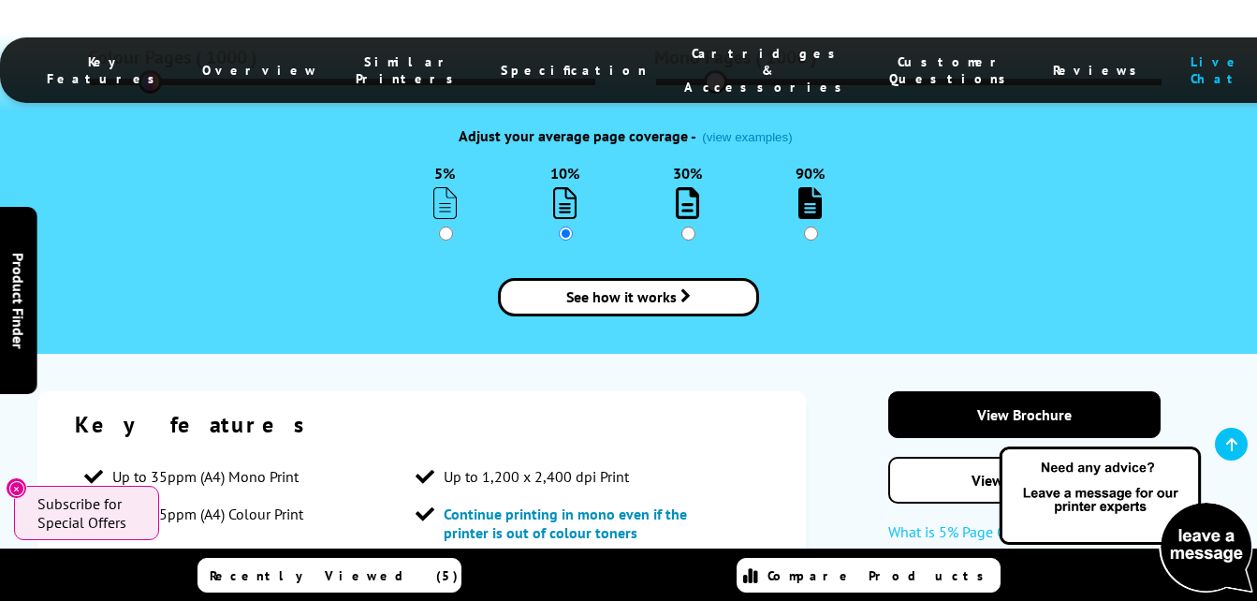
scroll to position [2900, 0]
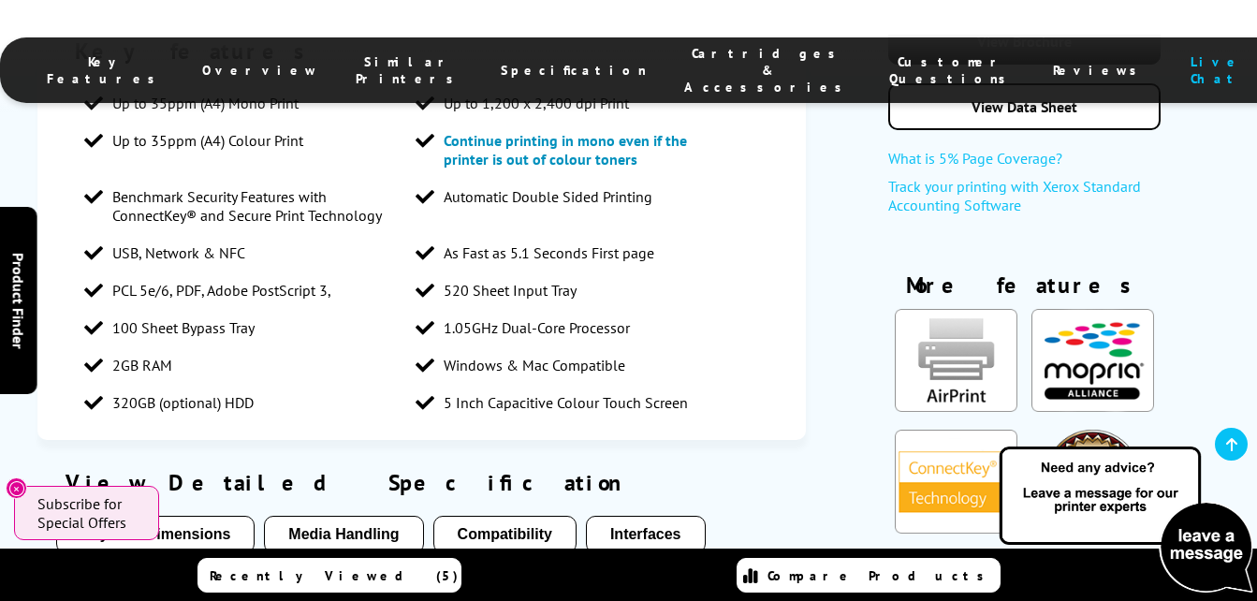
click at [357, 516] on button "Media Handling" at bounding box center [343, 534] width 159 height 37
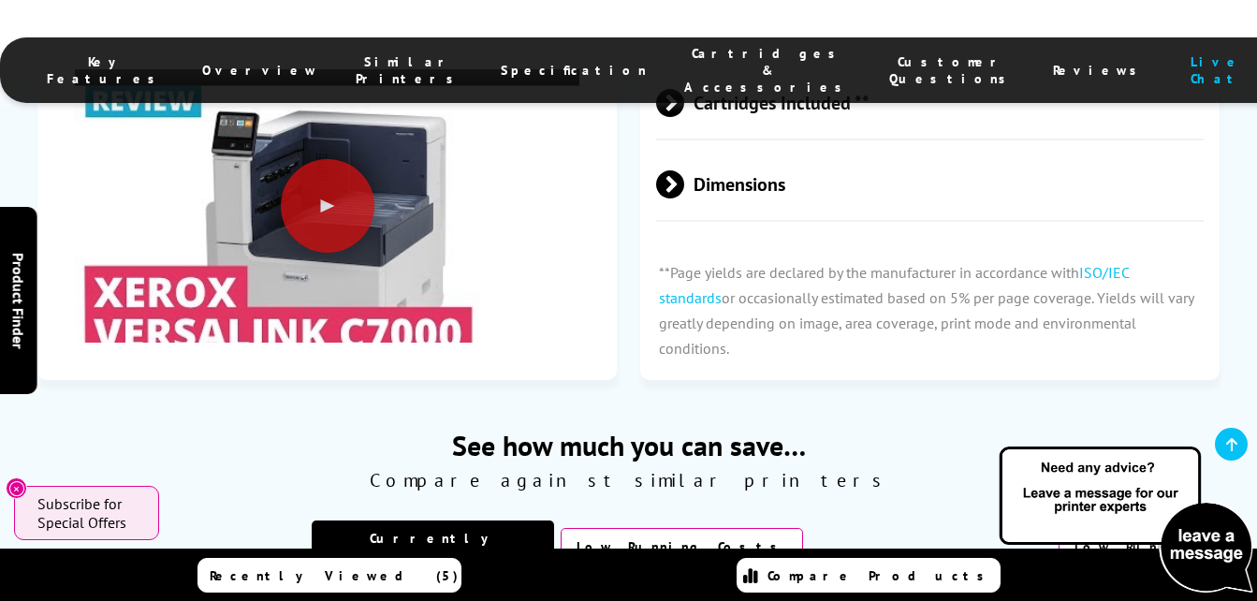
scroll to position [6173, 0]
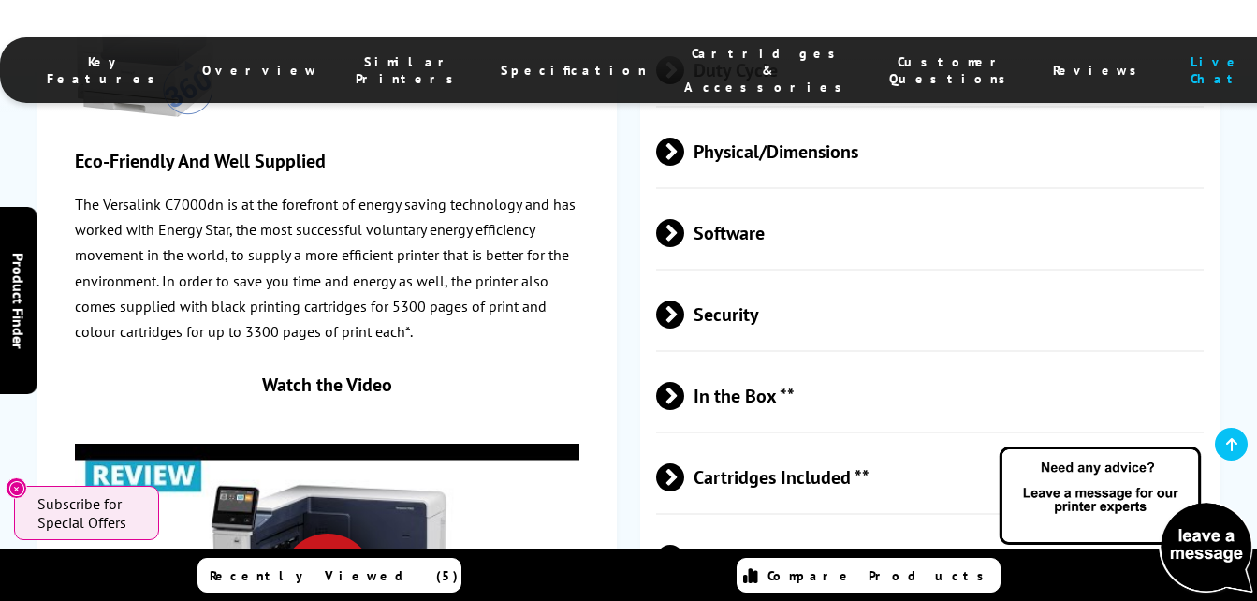
click at [308, 533] on div at bounding box center [328, 580] width 94 height 94
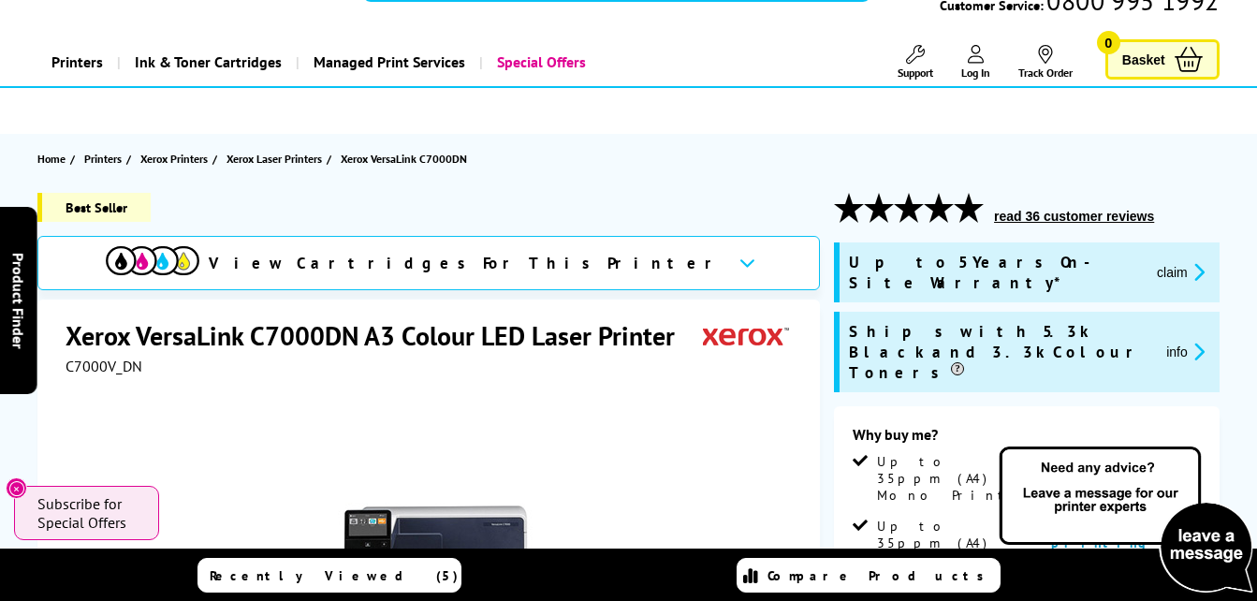
scroll to position [94, 0]
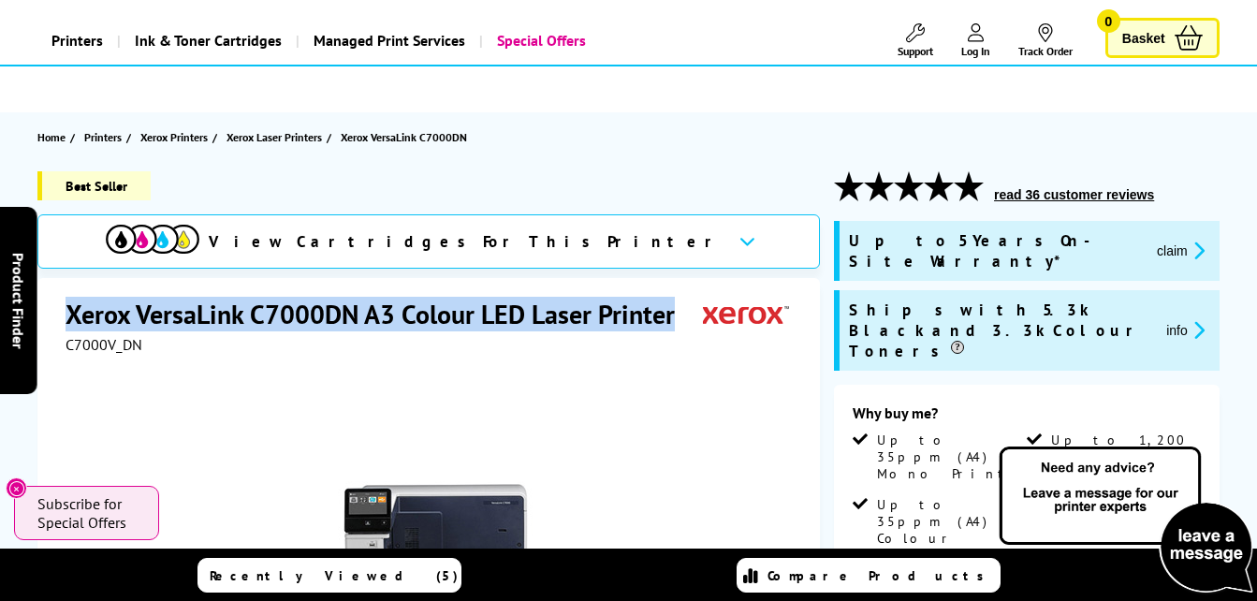
drag, startPoint x: 68, startPoint y: 311, endPoint x: 675, endPoint y: 319, distance: 606.3
click at [675, 319] on h1 "Xerox VersaLink C7000DN A3 Colour LED Laser Printer" at bounding box center [379, 314] width 628 height 35
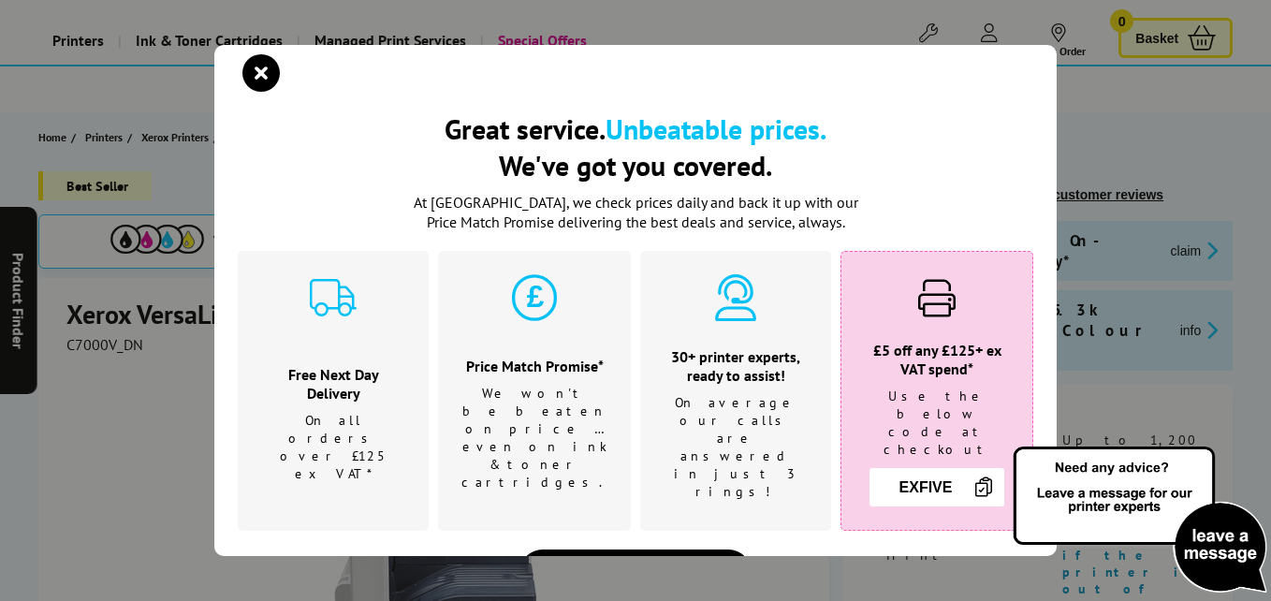
drag, startPoint x: 663, startPoint y: 320, endPoint x: 260, endPoint y: 76, distance: 471.4
click at [262, 76] on icon "close modal" at bounding box center [260, 72] width 37 height 37
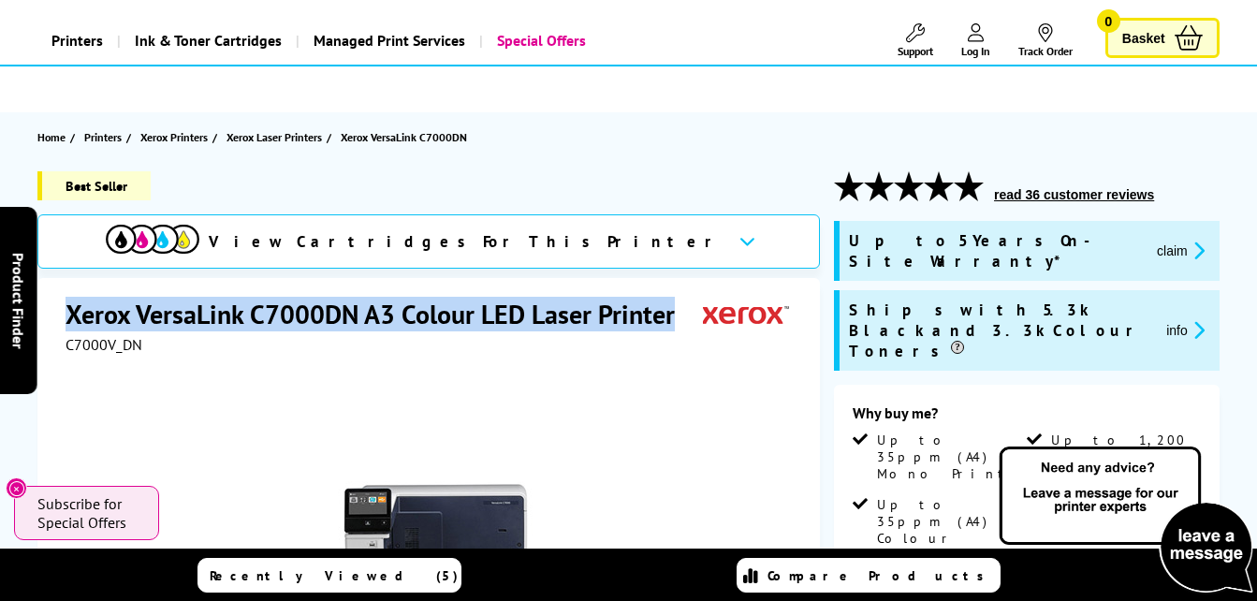
drag, startPoint x: 68, startPoint y: 304, endPoint x: 678, endPoint y: 319, distance: 610.2
click at [682, 322] on h1 "Xerox VersaLink C7000DN A3 Colour LED Laser Printer" at bounding box center [379, 314] width 628 height 35
drag, startPoint x: 678, startPoint y: 319, endPoint x: 660, endPoint y: 315, distance: 19.1
copy h1 "Xerox VersaLink C7000DN A3 Colour LED Laser Printer"
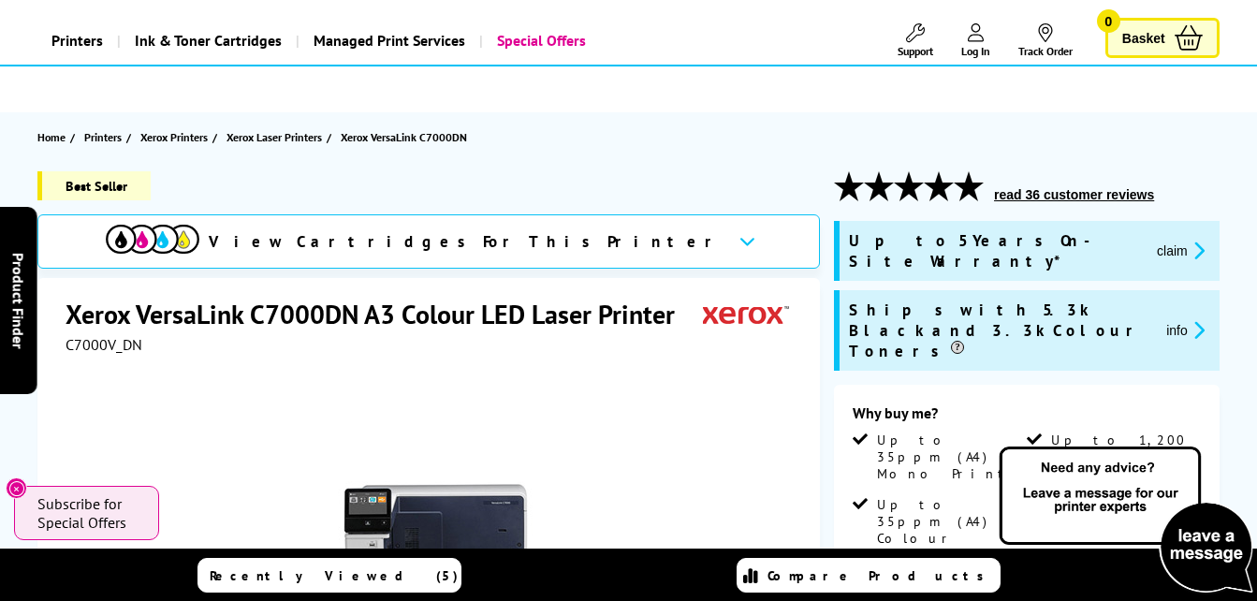
click at [659, 172] on div "Best Seller" at bounding box center [428, 192] width 782 height 43
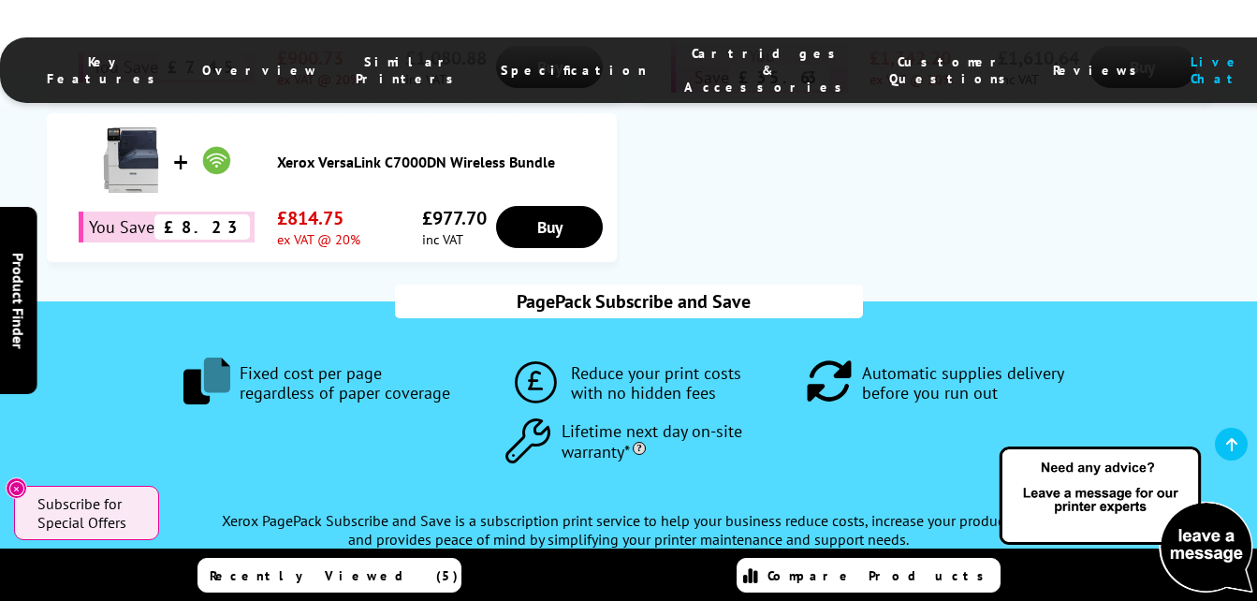
scroll to position [1778, 0]
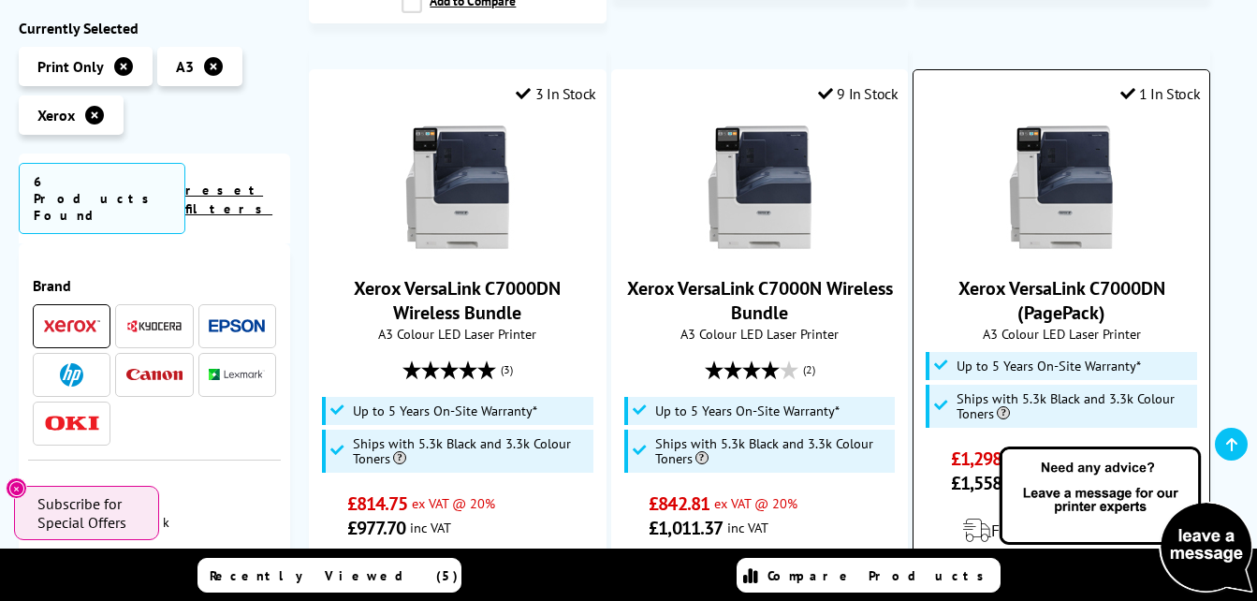
scroll to position [1216, 0]
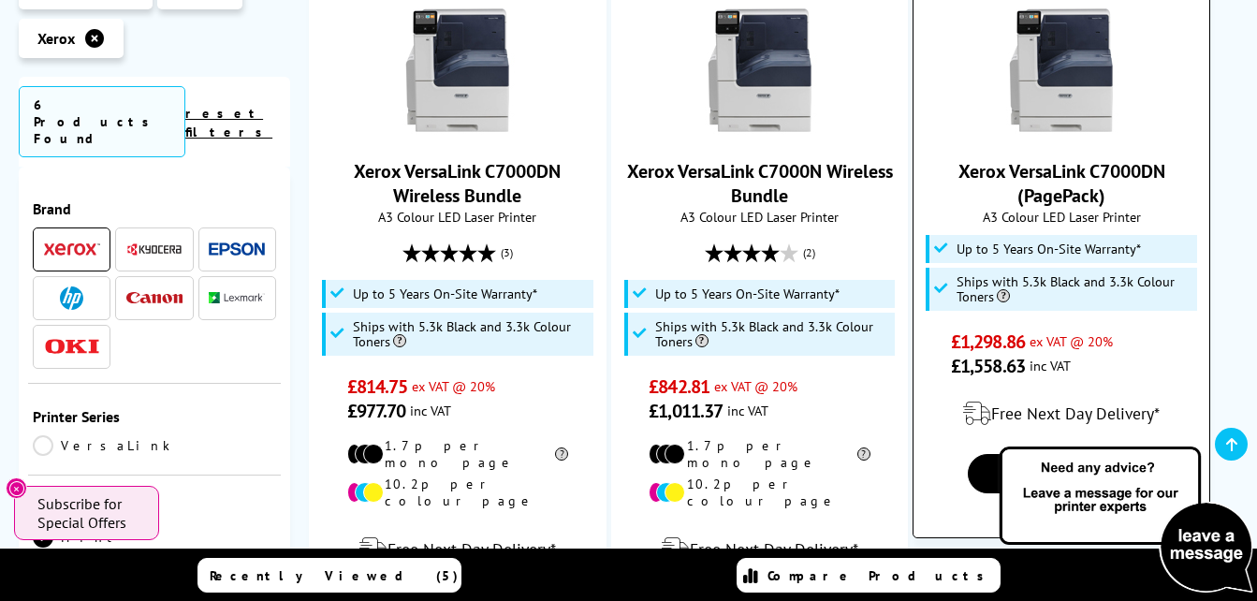
click at [1077, 75] on img at bounding box center [1061, 70] width 140 height 140
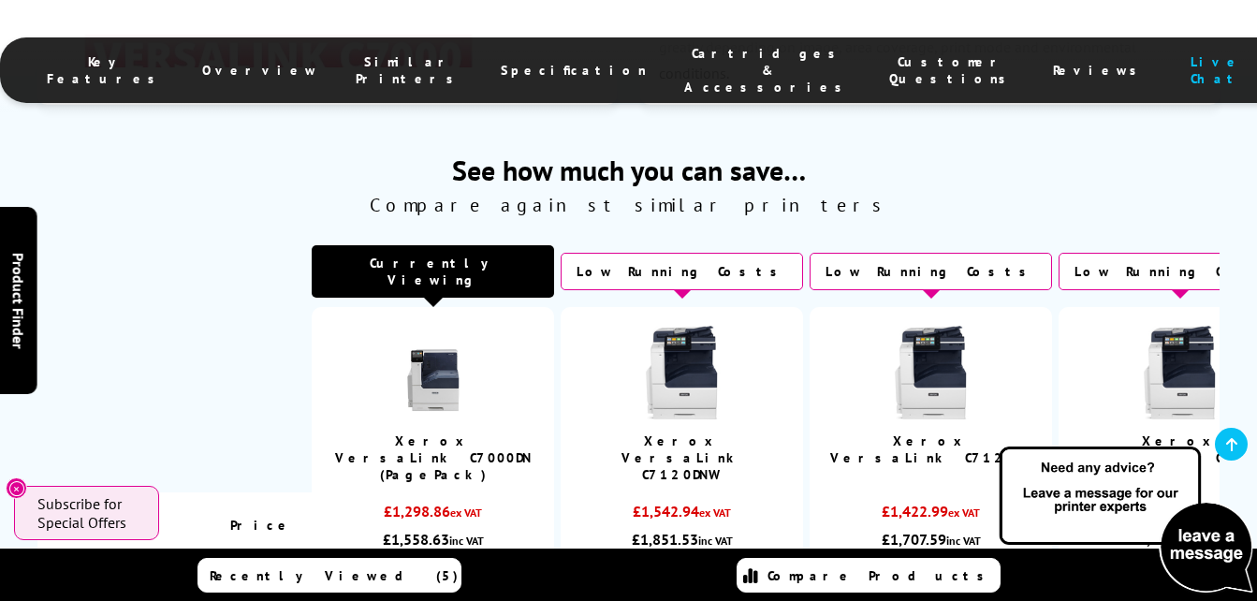
scroll to position [4117, 0]
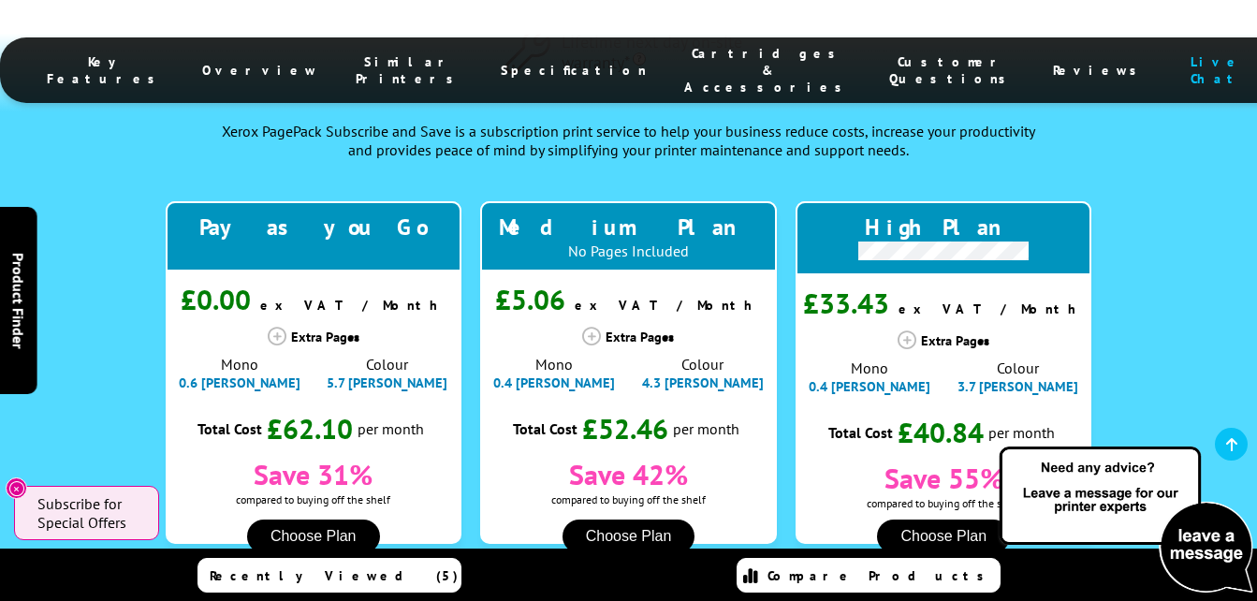
scroll to position [1965, 0]
